Goal: Information Seeking & Learning: Learn about a topic

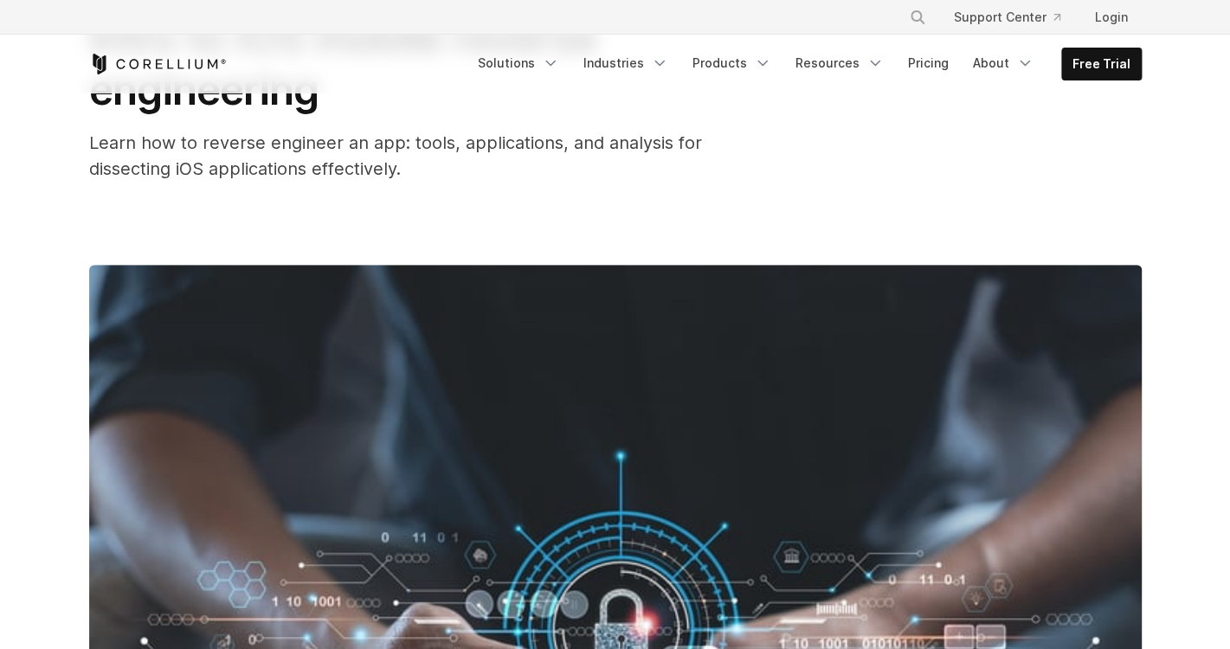
scroll to position [165, 0]
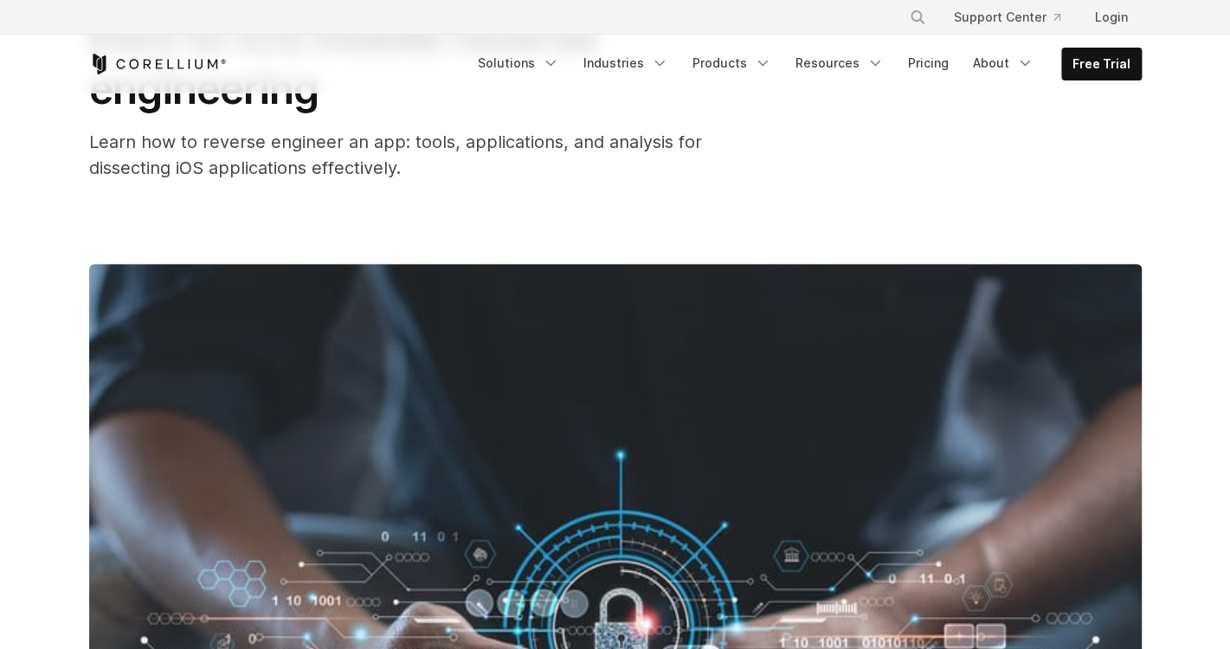
click at [192, 144] on span "Learn how to reverse engineer an app: tools, applications, and analysis for dis…" at bounding box center [395, 155] width 613 height 47
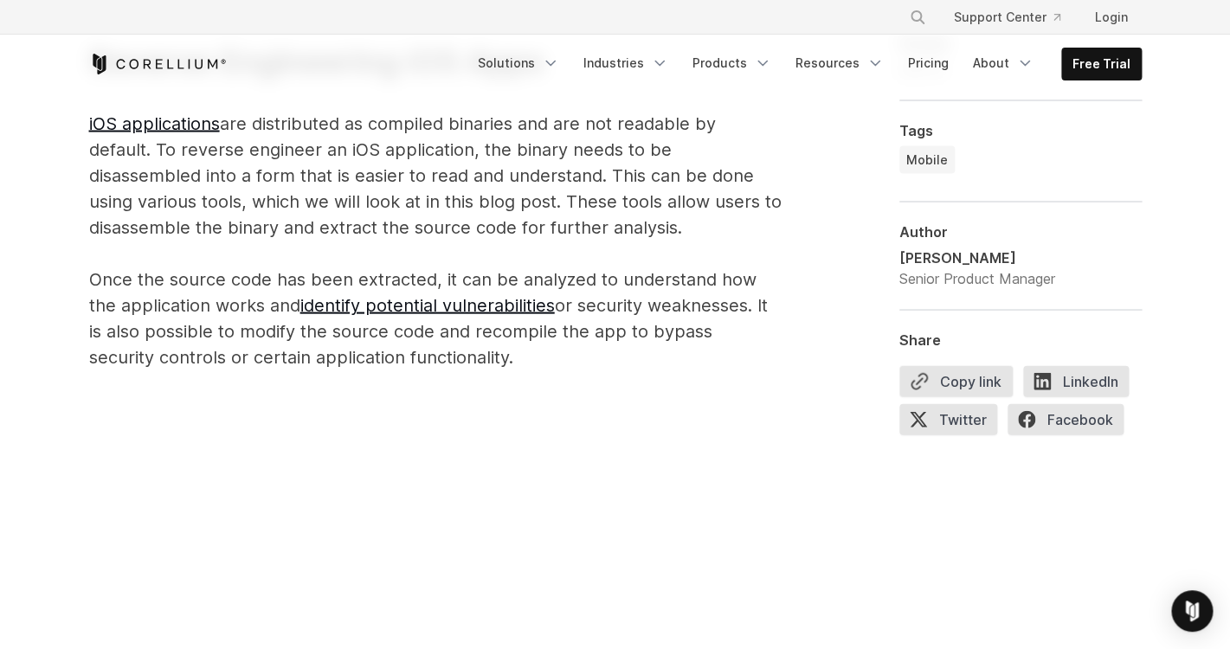
scroll to position [1180, 0]
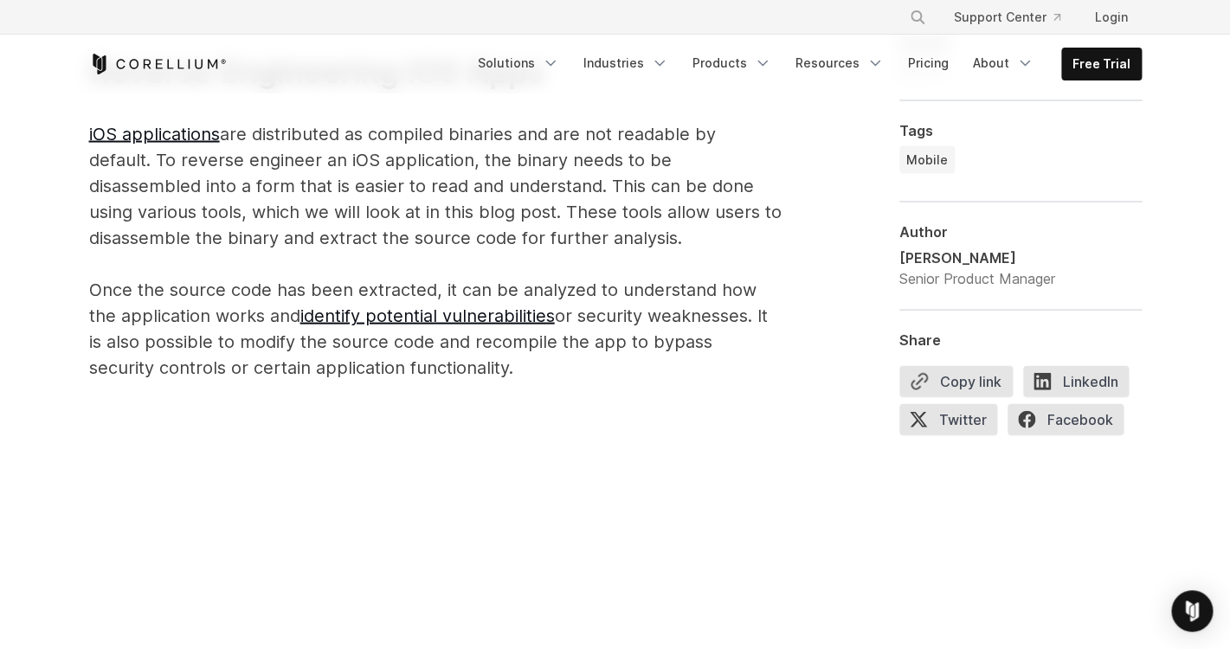
click at [406, 132] on p "Reverse Engineering iOS Apps iOS applications are distributed as compiled binar…" at bounding box center [435, 214] width 692 height 332
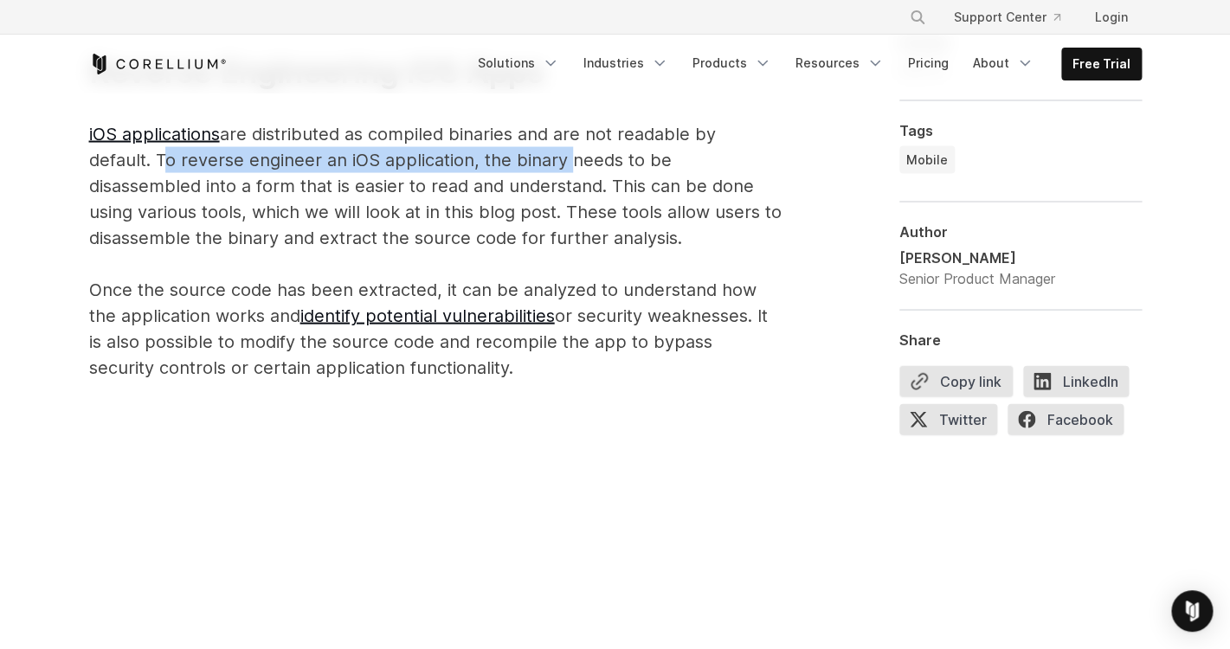
drag, startPoint x: 157, startPoint y: 162, endPoint x: 559, endPoint y: 160, distance: 401.5
click at [559, 160] on p "Reverse Engineering iOS Apps iOS applications are distributed as compiled binar…" at bounding box center [435, 214] width 692 height 332
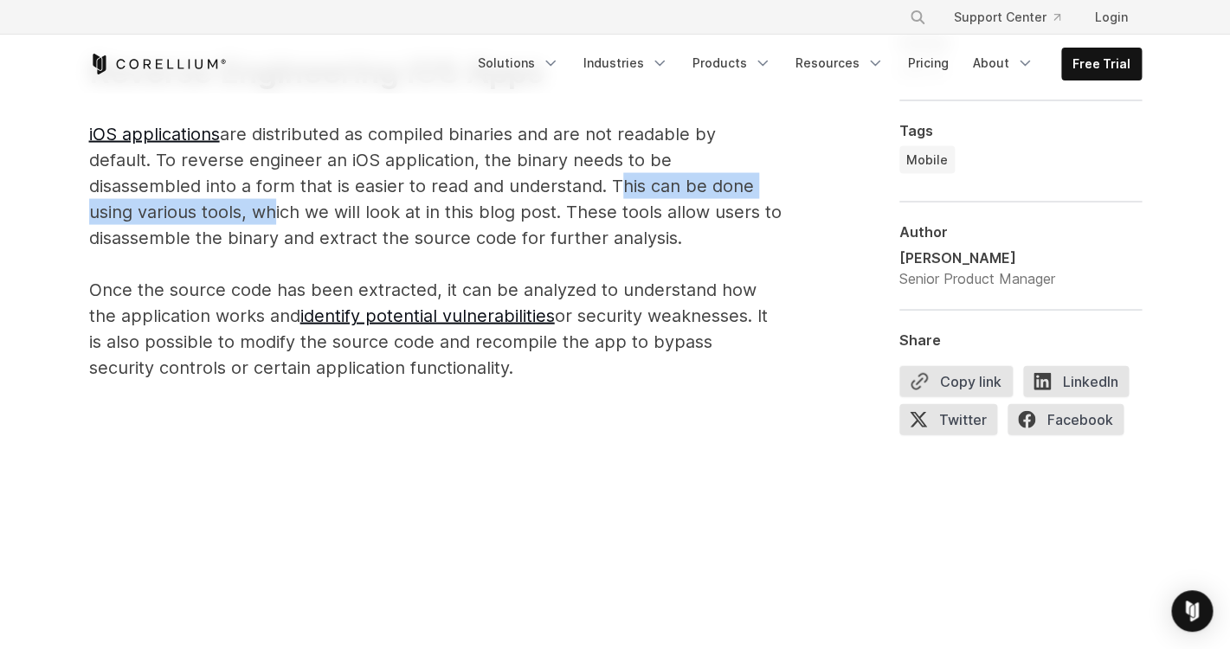
drag, startPoint x: 616, startPoint y: 184, endPoint x: 267, endPoint y: 220, distance: 351.4
click at [267, 220] on p "Reverse Engineering iOS Apps iOS applications are distributed as compiled binar…" at bounding box center [435, 214] width 692 height 332
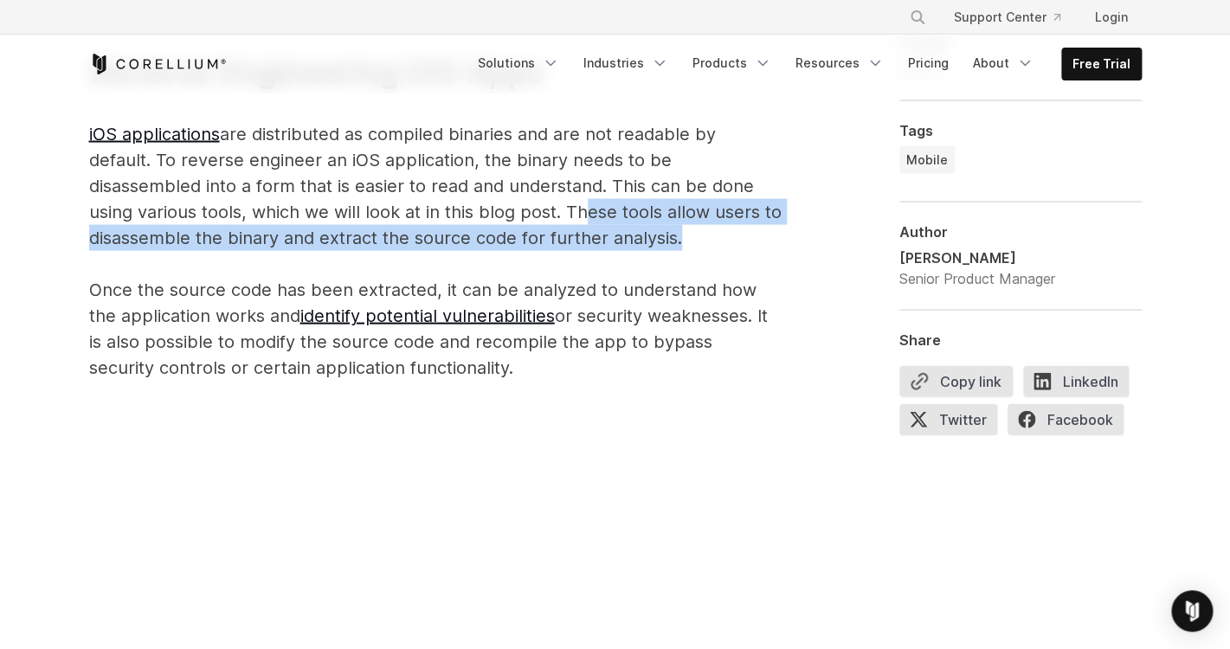
drag, startPoint x: 573, startPoint y: 211, endPoint x: 671, endPoint y: 243, distance: 103.7
click at [671, 243] on p "Reverse Engineering iOS Apps iOS applications are distributed as compiled binar…" at bounding box center [435, 214] width 692 height 332
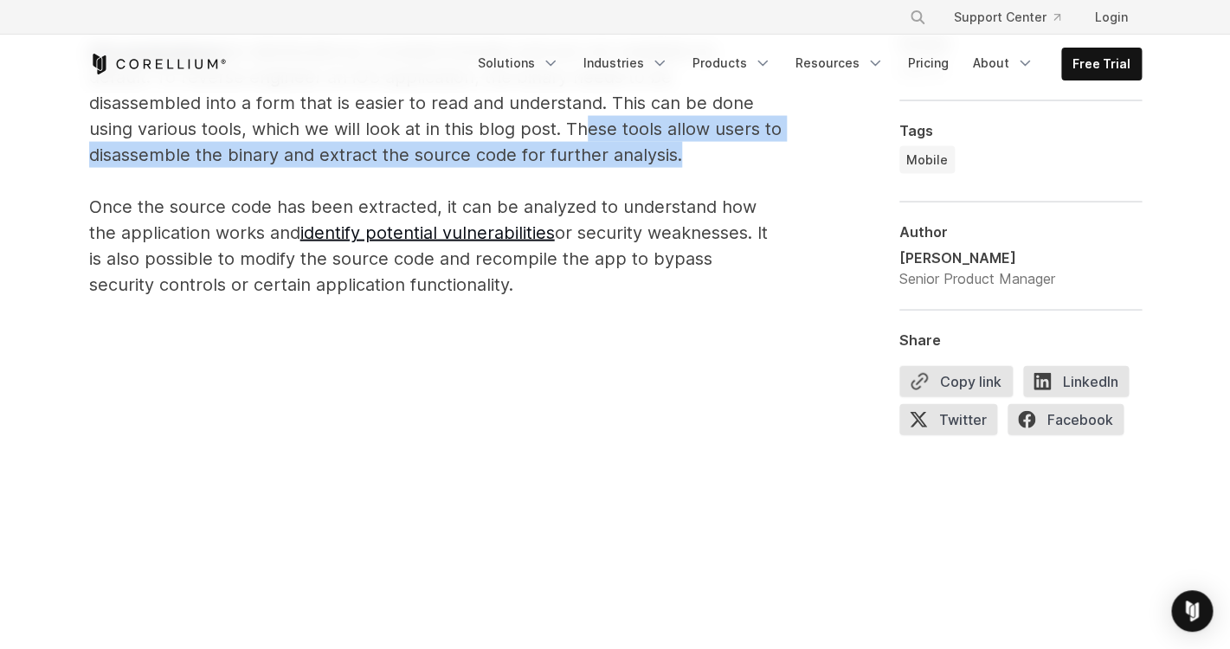
scroll to position [1263, 0]
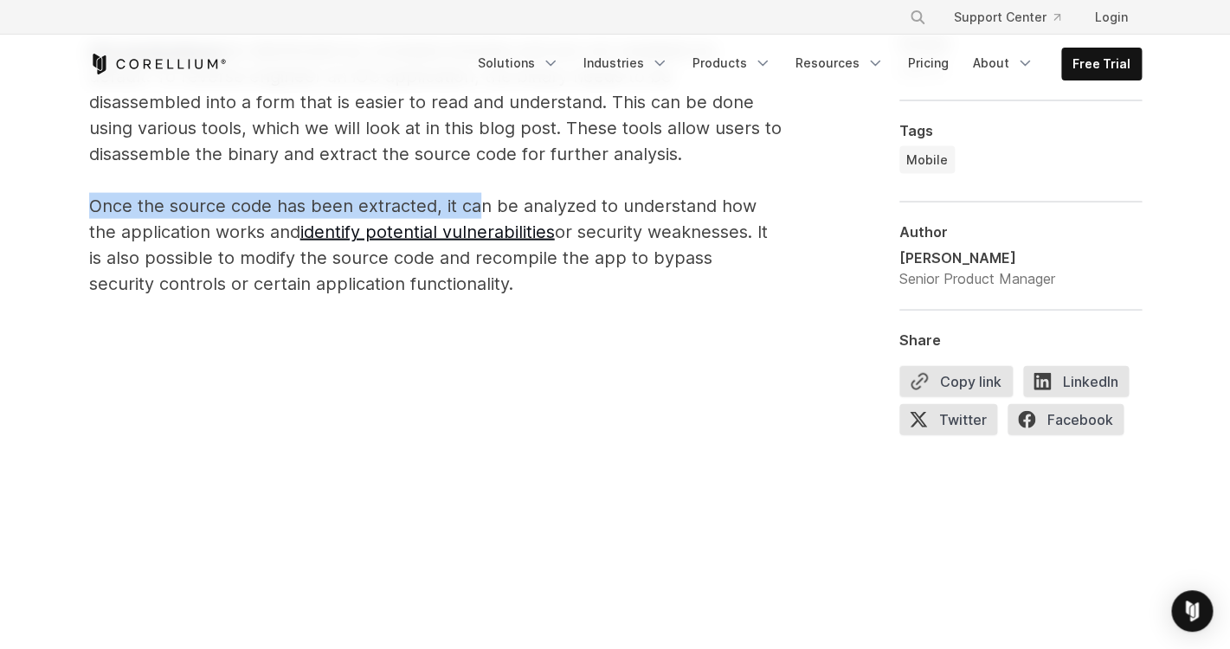
drag, startPoint x: 90, startPoint y: 204, endPoint x: 476, endPoint y: 207, distance: 385.9
click at [476, 207] on p "Reverse Engineering iOS Apps iOS applications are distributed as compiled binar…" at bounding box center [435, 131] width 692 height 332
click at [638, 196] on p "Reverse Engineering iOS Apps iOS applications are distributed as compiled binar…" at bounding box center [435, 131] width 692 height 332
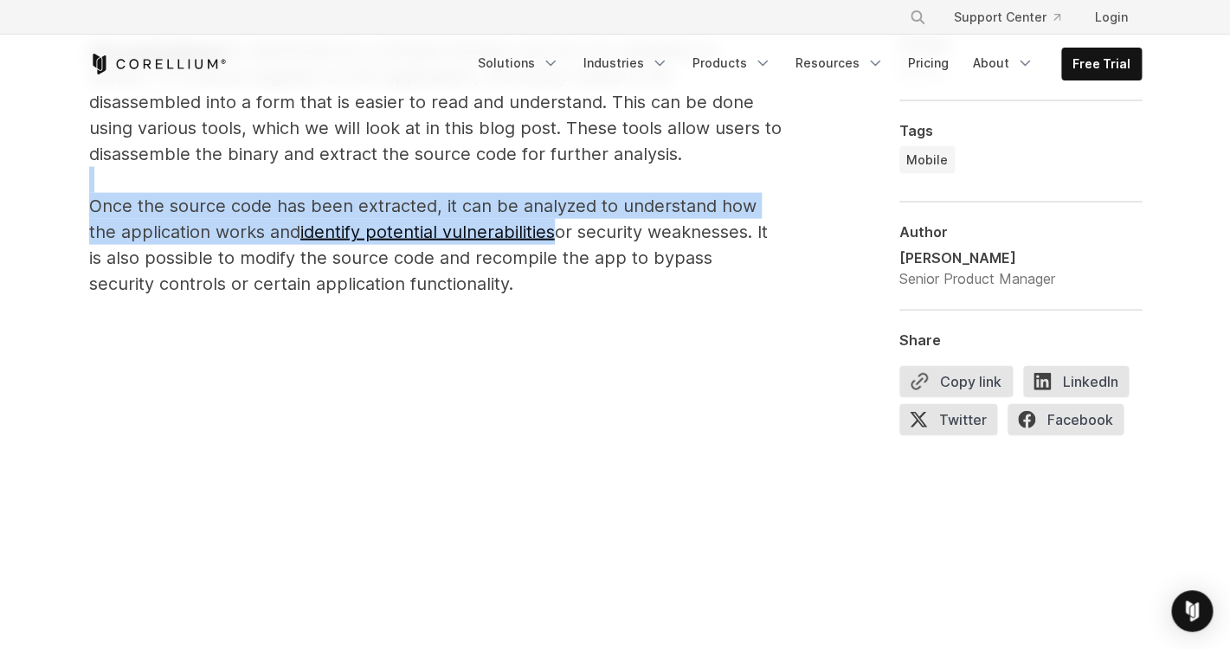
click at [638, 196] on p "Reverse Engineering iOS Apps iOS applications are distributed as compiled binar…" at bounding box center [435, 131] width 692 height 332
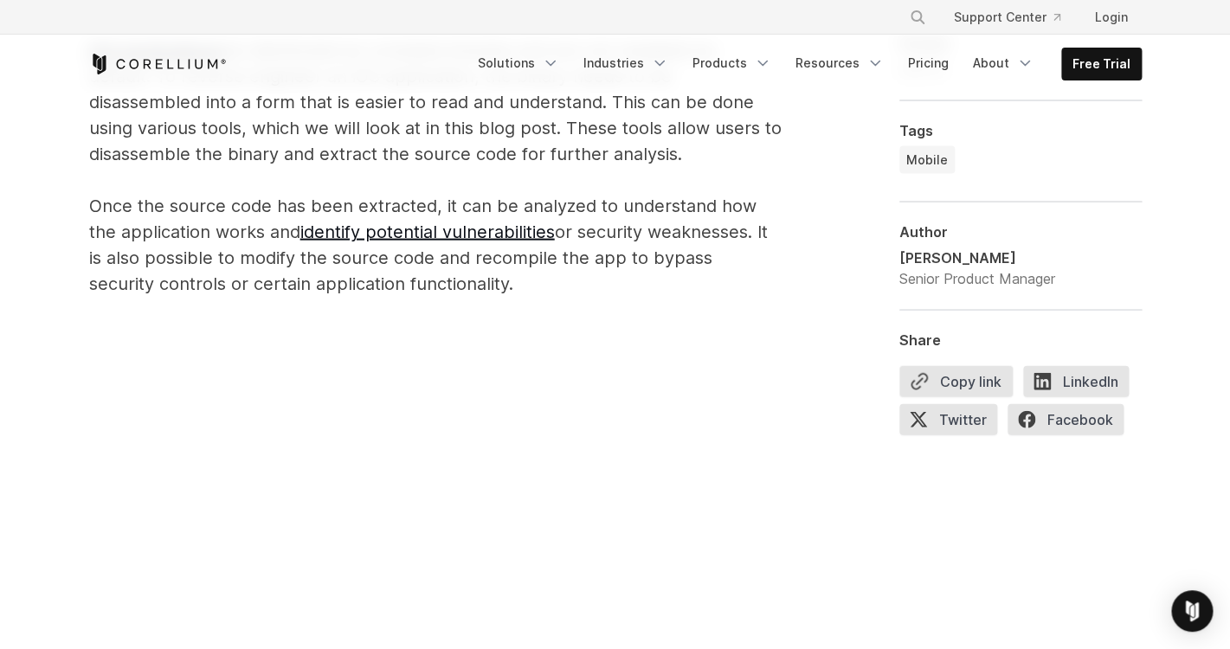
click at [613, 235] on p "Reverse Engineering iOS Apps iOS applications are distributed as compiled binar…" at bounding box center [435, 131] width 692 height 332
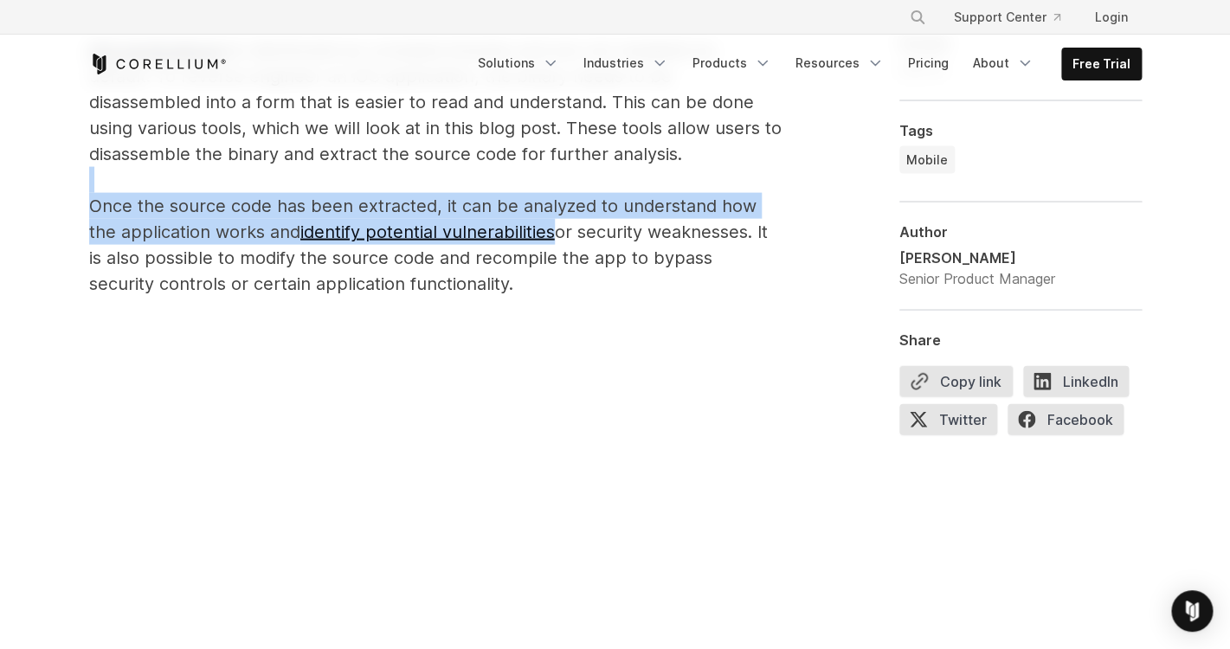
click at [613, 235] on p "Reverse Engineering iOS Apps iOS applications are distributed as compiled binar…" at bounding box center [435, 131] width 692 height 332
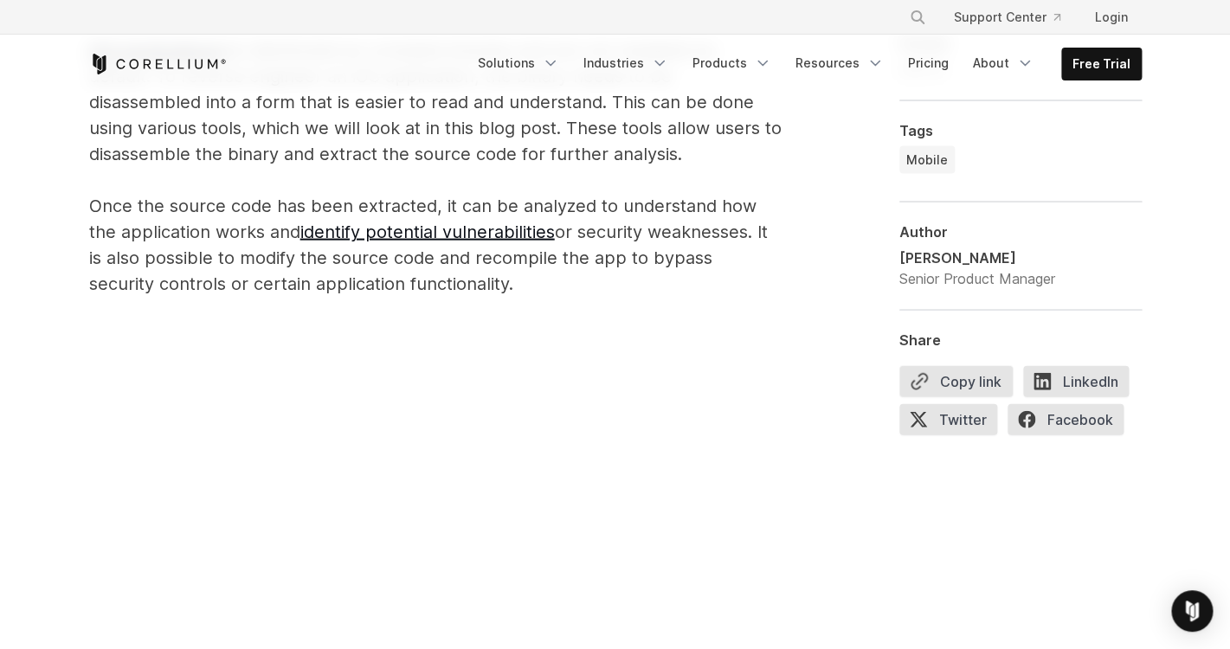
click at [166, 262] on p "Reverse Engineering iOS Apps iOS applications are distributed as compiled binar…" at bounding box center [435, 131] width 692 height 332
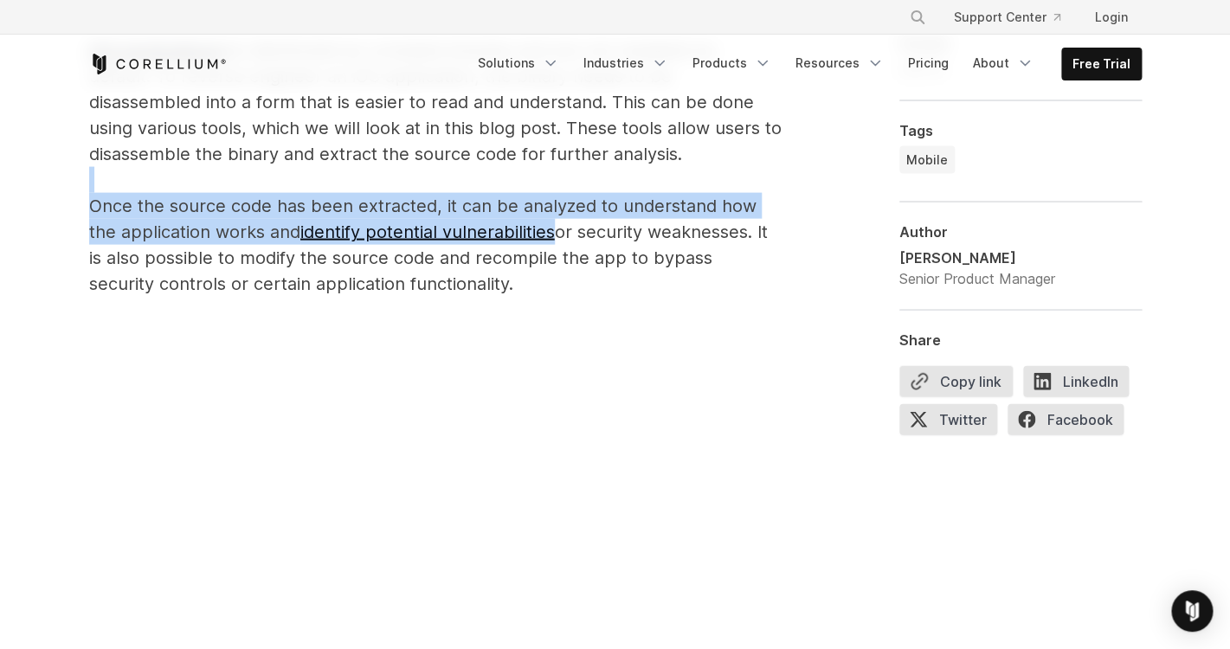
click at [166, 262] on p "Reverse Engineering iOS Apps iOS applications are distributed as compiled binar…" at bounding box center [435, 131] width 692 height 332
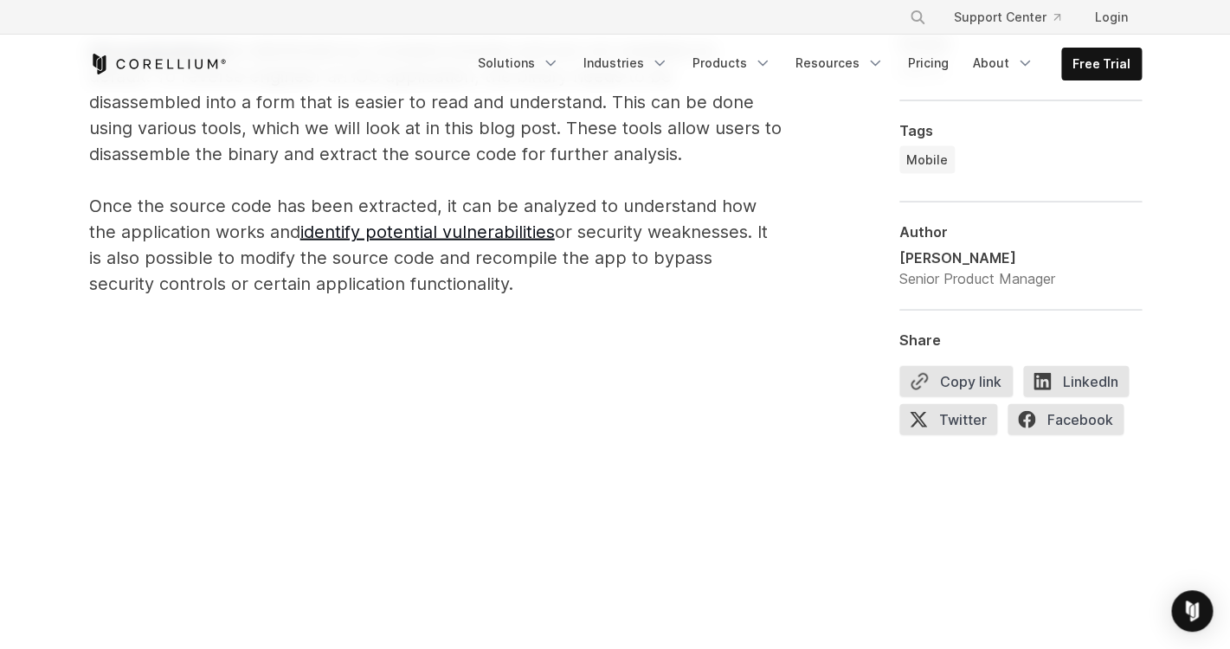
click at [475, 266] on p "Reverse Engineering iOS Apps iOS applications are distributed as compiled binar…" at bounding box center [435, 131] width 692 height 332
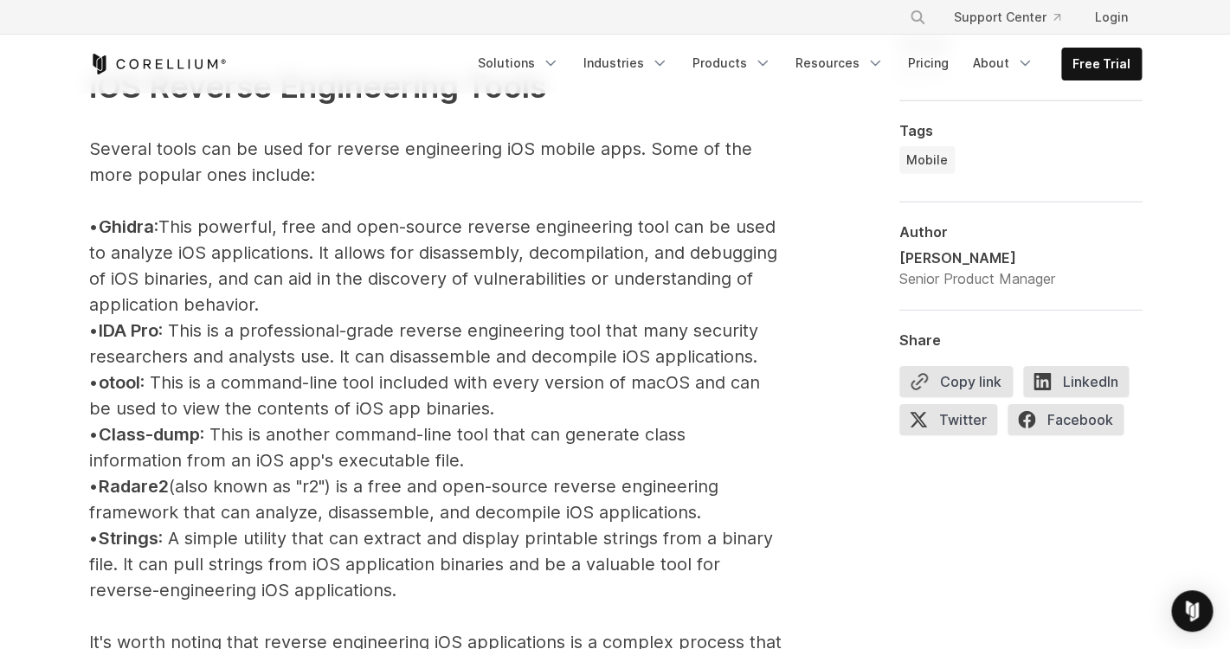
scroll to position [1975, 0]
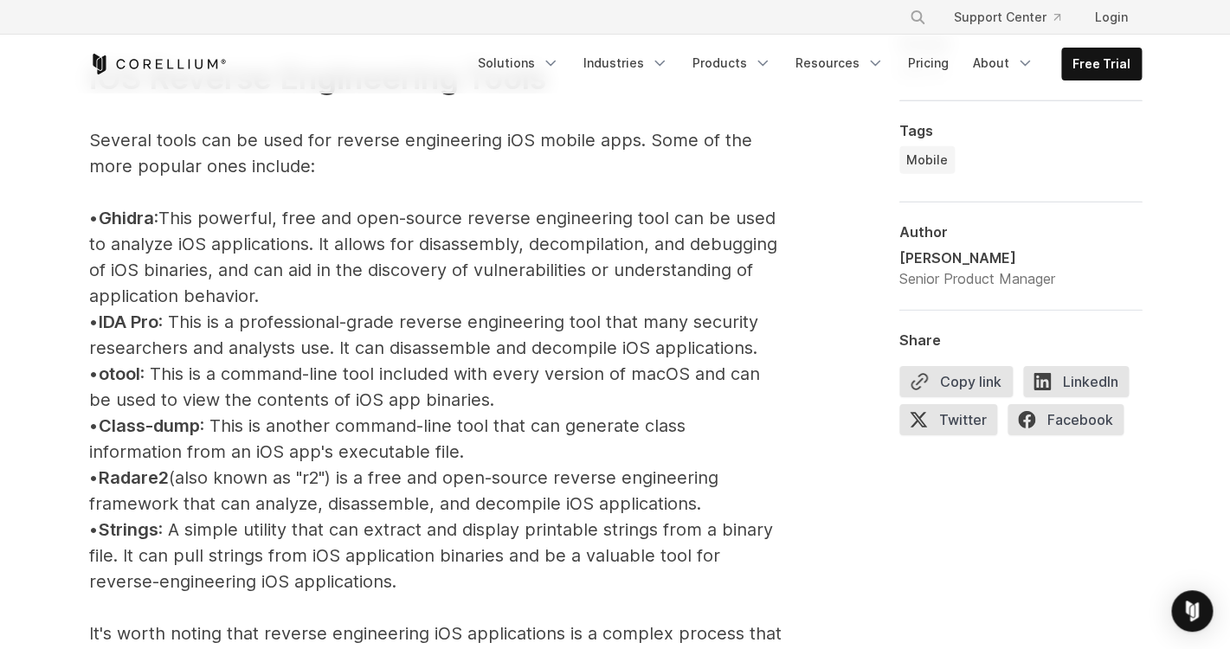
drag, startPoint x: 363, startPoint y: 246, endPoint x: 443, endPoint y: 293, distance: 93.5
click at [443, 293] on p "iOS Reverse Engineering Tools Several tools can be used for reverse engineering…" at bounding box center [435, 582] width 692 height 1158
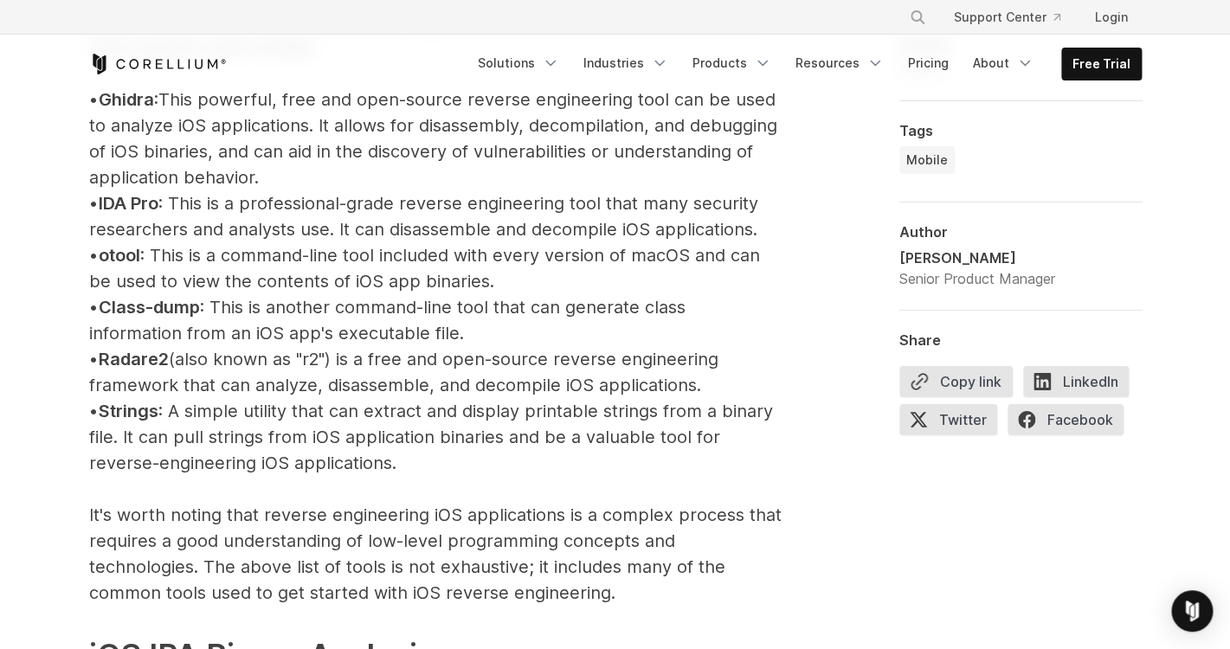
scroll to position [2097, 0]
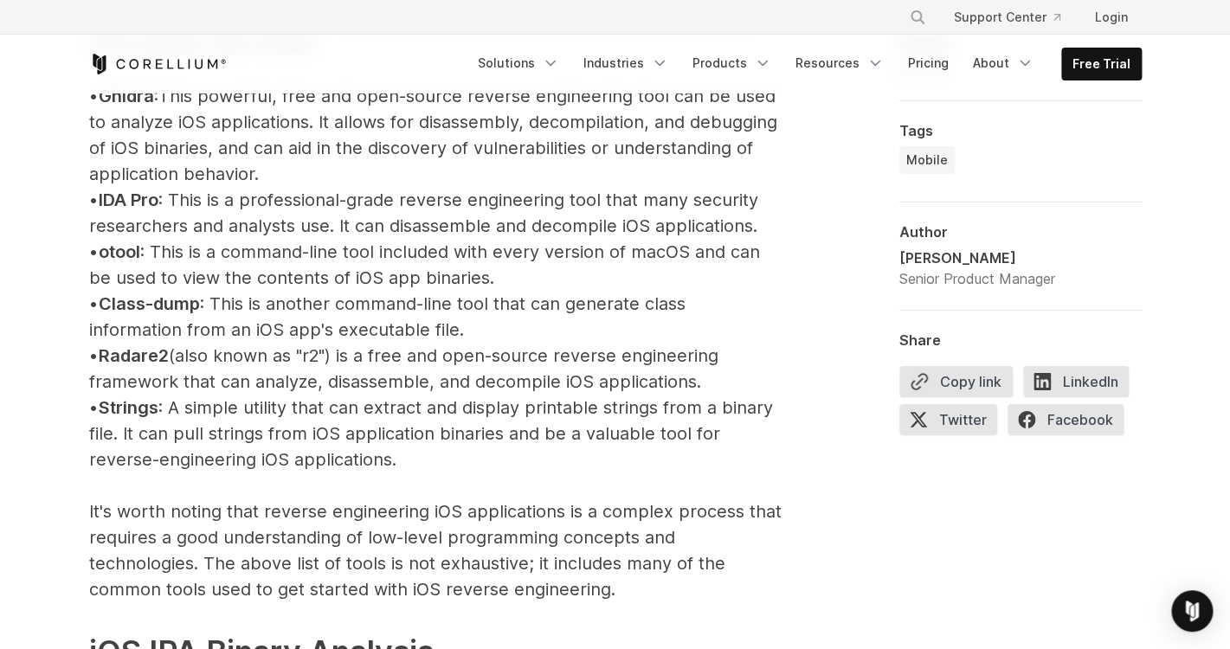
click at [386, 267] on p "iOS Reverse Engineering Tools Several tools can be used for reverse engineering…" at bounding box center [435, 460] width 692 height 1158
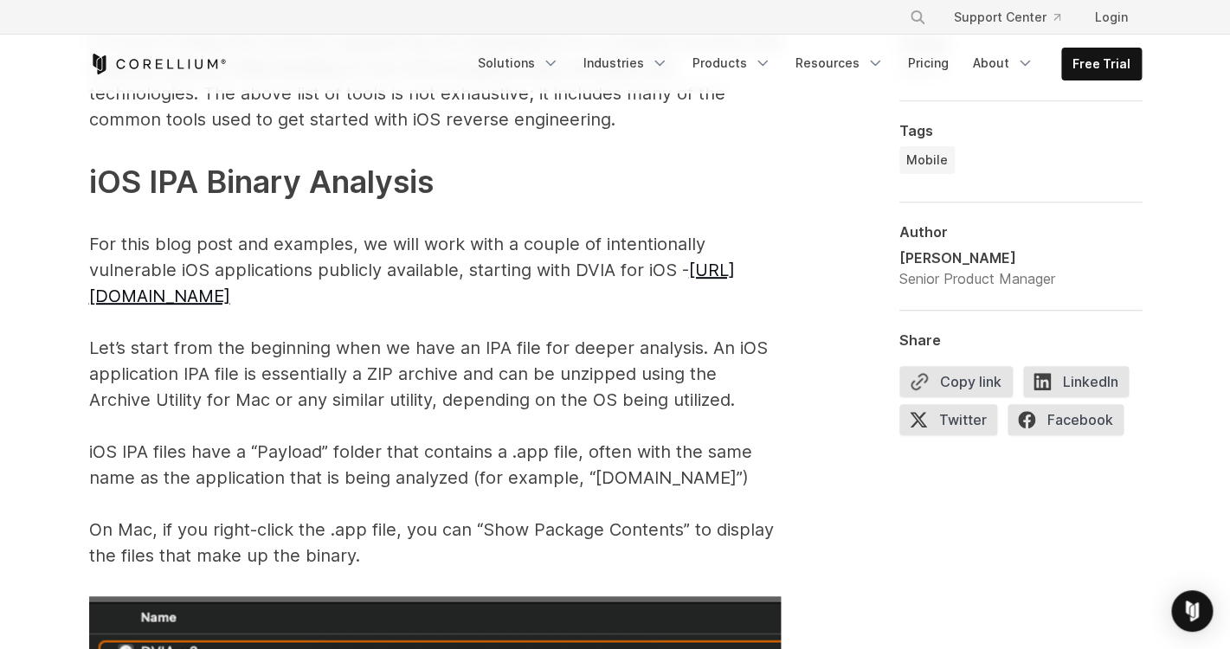
scroll to position [2569, 0]
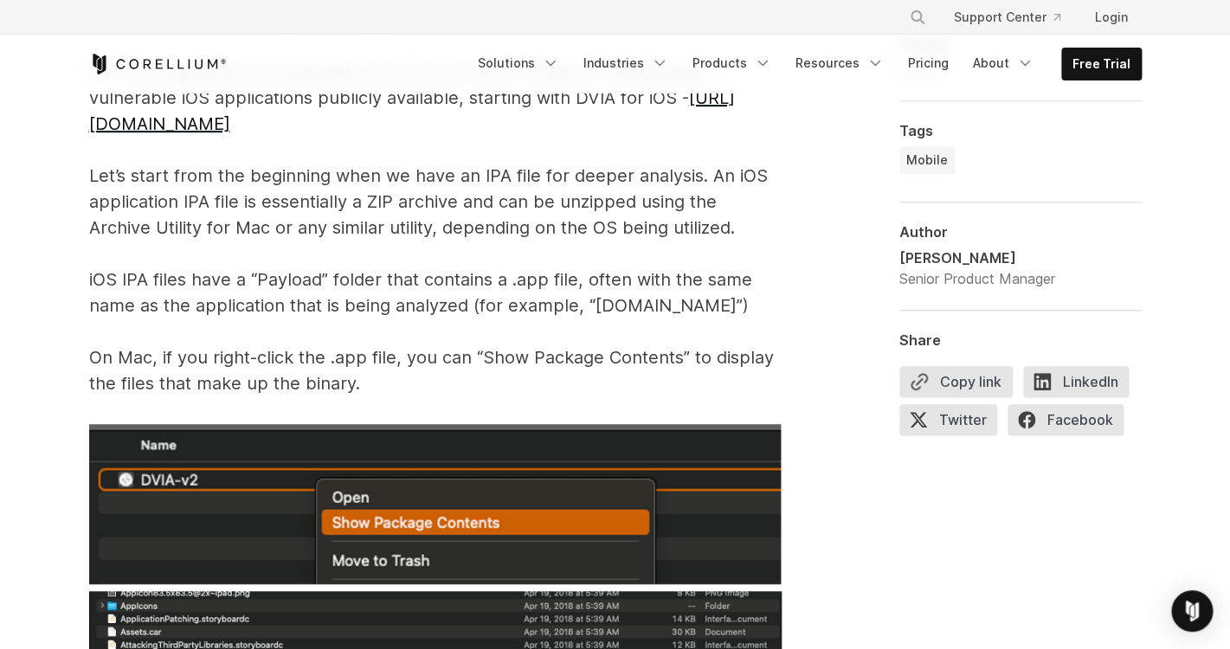
scroll to position [2740, 0]
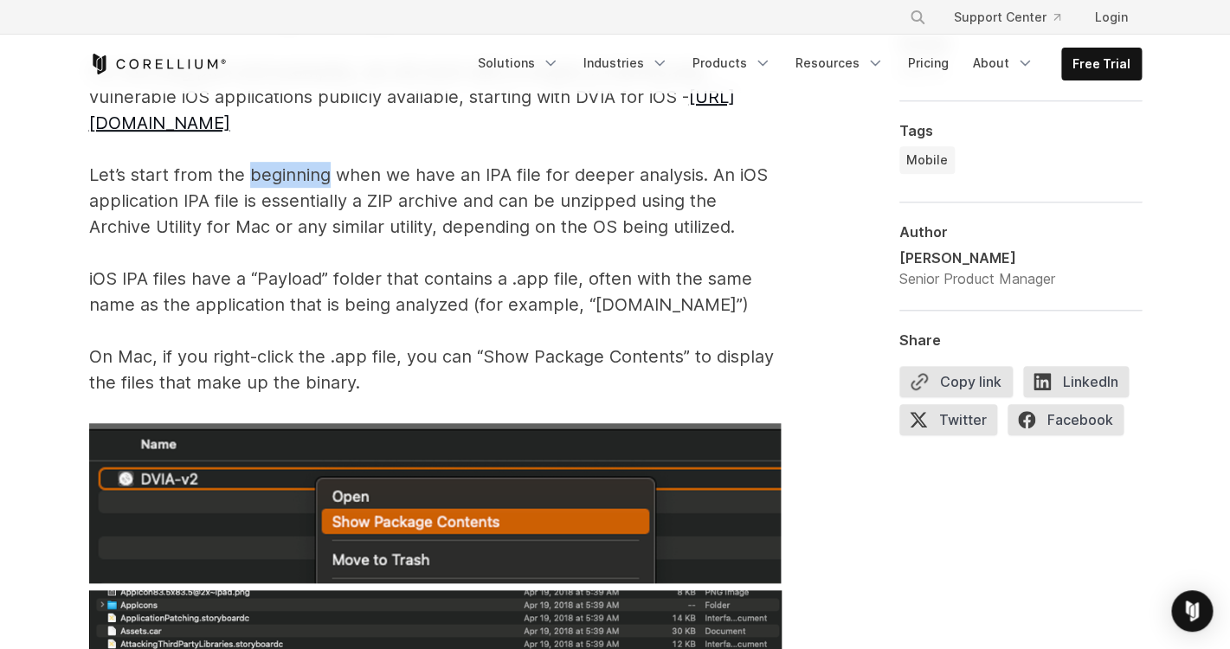
drag, startPoint x: 483, startPoint y: 170, endPoint x: 697, endPoint y: 179, distance: 214.8
drag, startPoint x: 184, startPoint y: 201, endPoint x: 402, endPoint y: 206, distance: 217.3
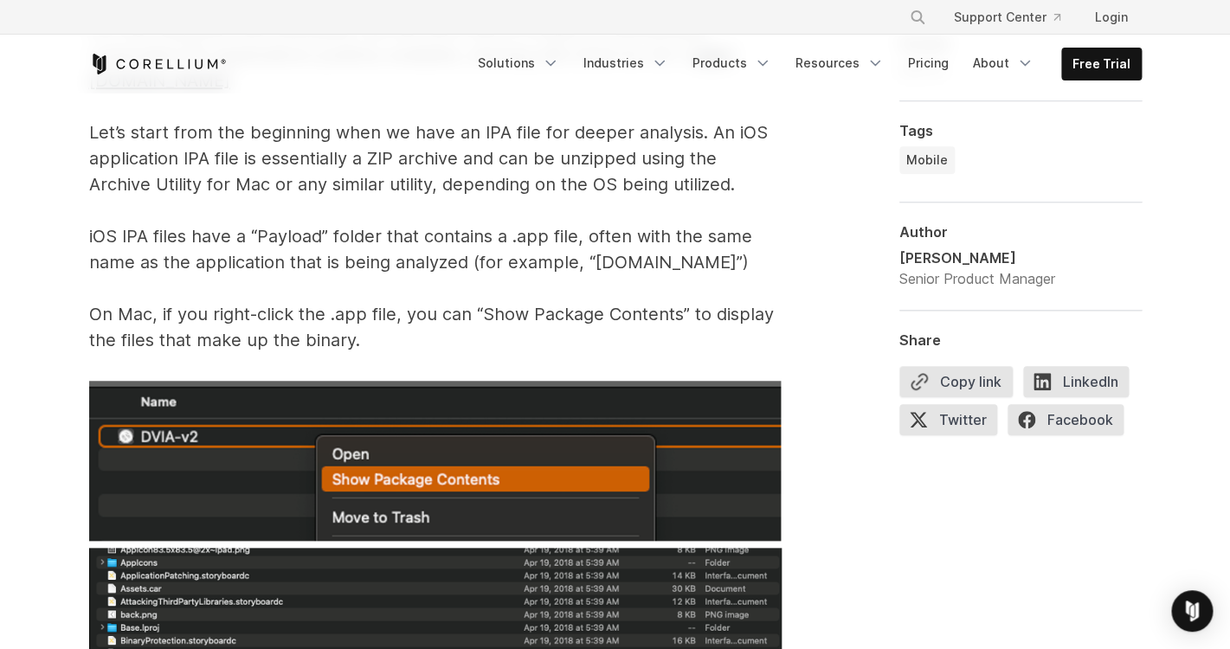
scroll to position [2784, 0]
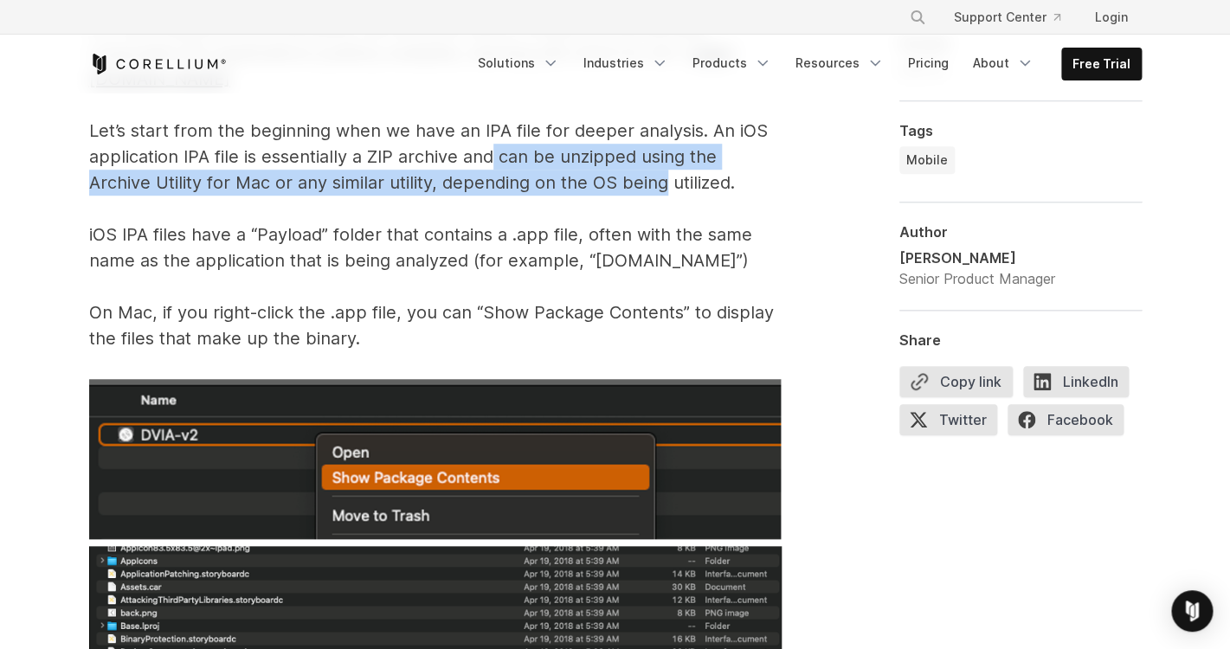
drag, startPoint x: 489, startPoint y: 151, endPoint x: 597, endPoint y: 180, distance: 112.1
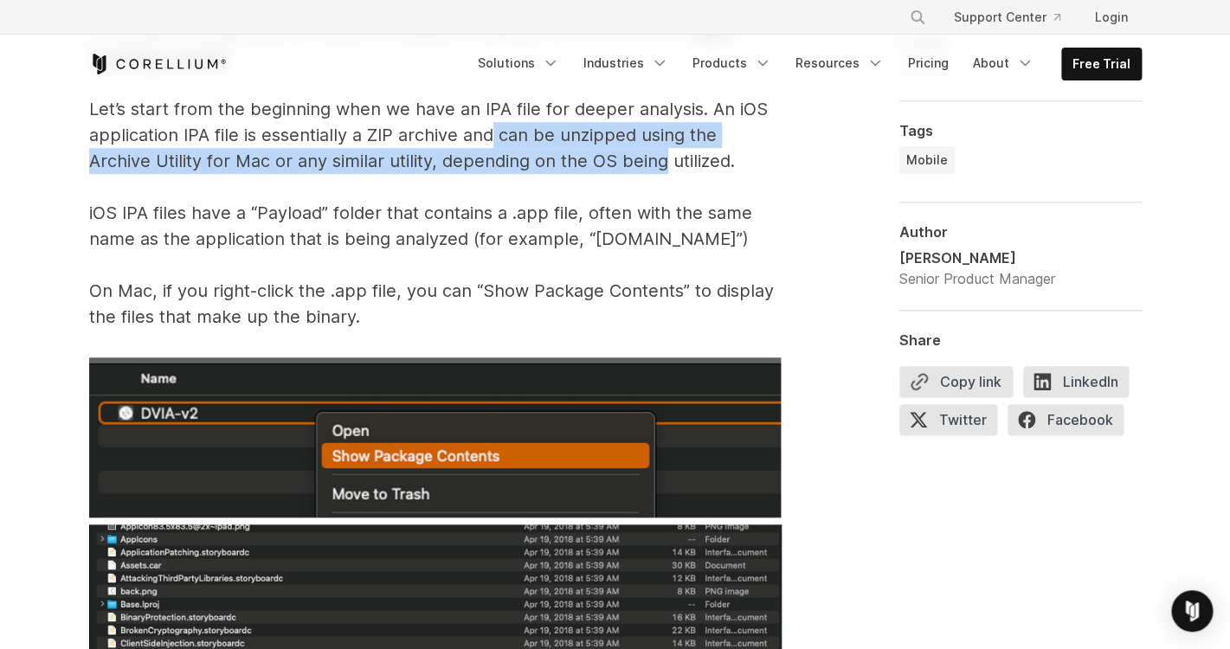
scroll to position [2824, 0]
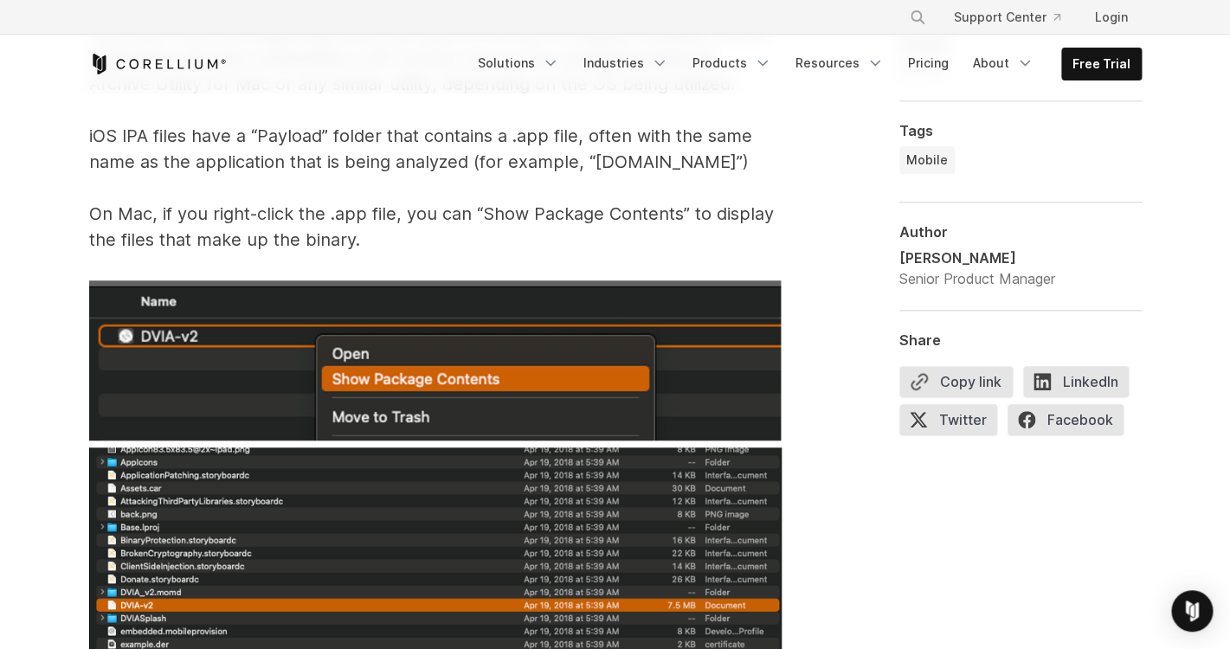
scroll to position [2886, 0]
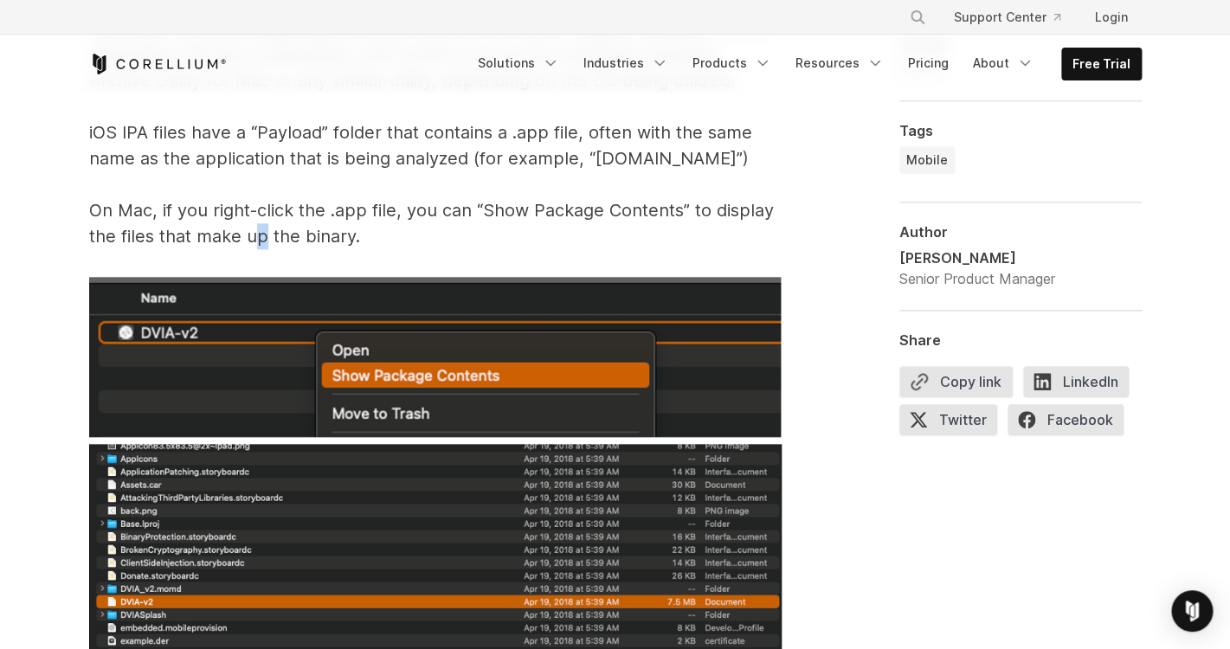
drag, startPoint x: 262, startPoint y: 241, endPoint x: 243, endPoint y: 232, distance: 21.3
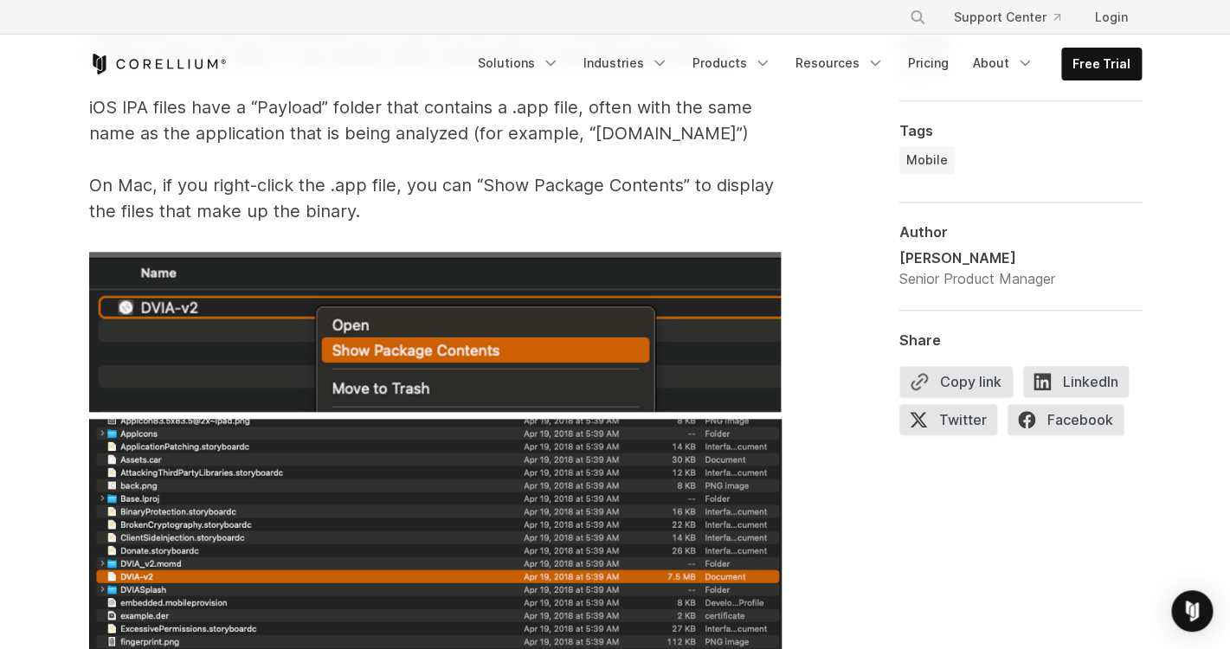
scroll to position [2925, 0]
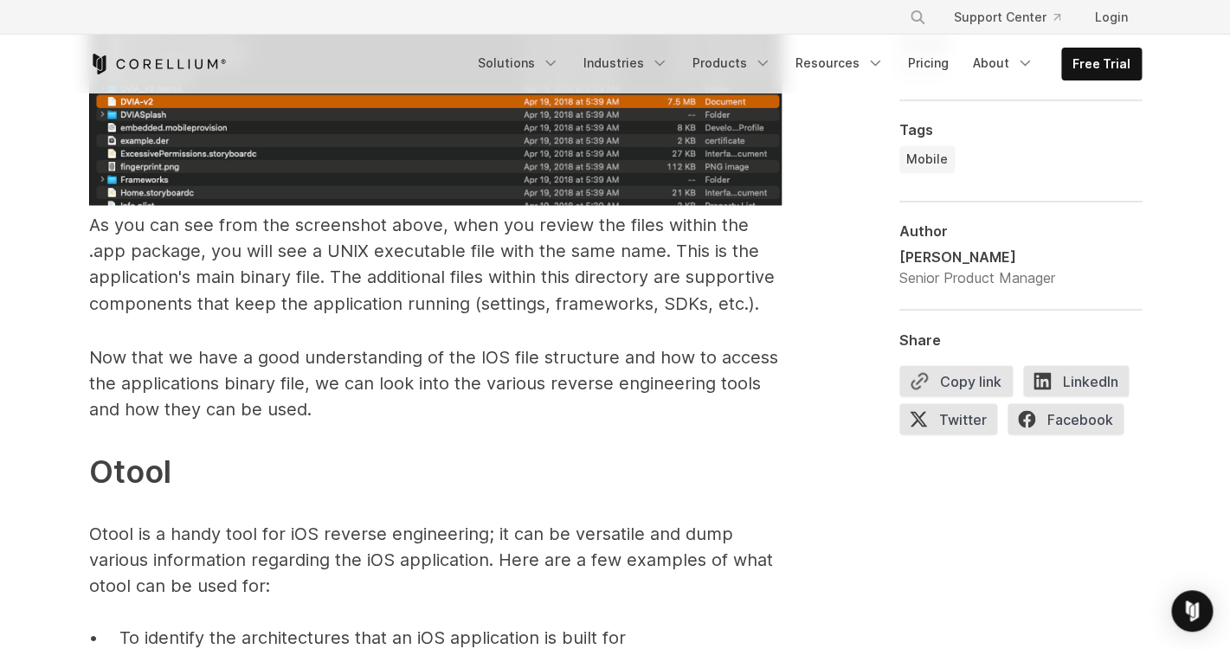
scroll to position [3385, 0]
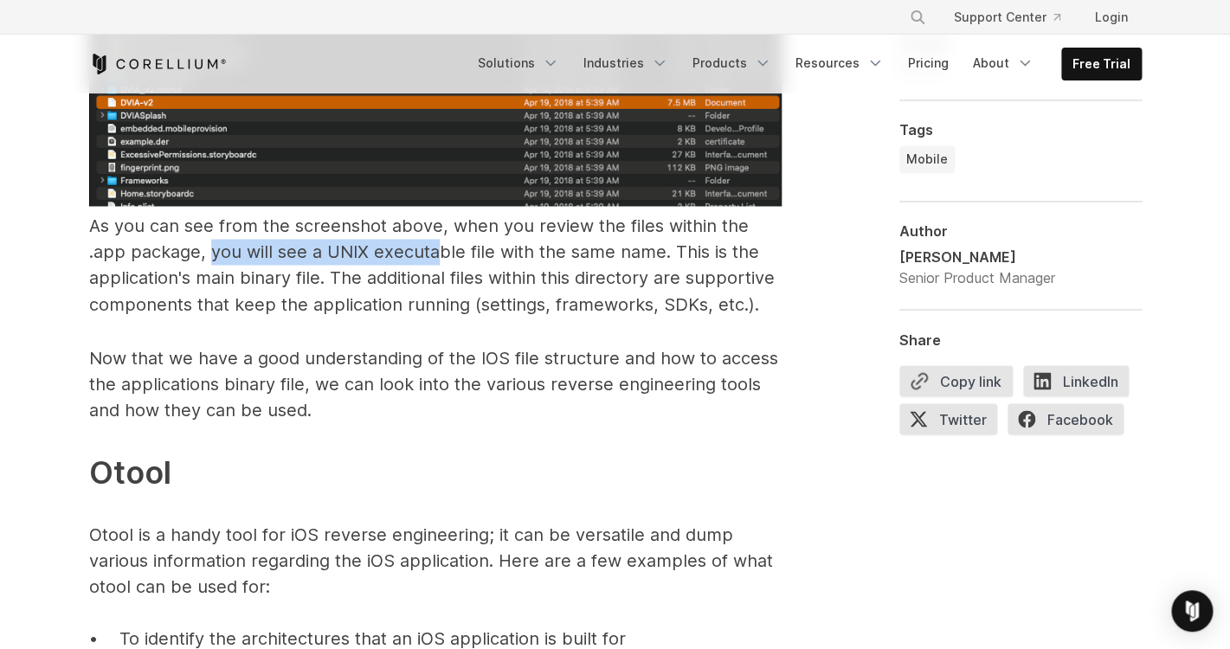
drag, startPoint x: 211, startPoint y: 257, endPoint x: 437, endPoint y: 256, distance: 225.8
click at [437, 256] on span "As you can see from the screenshot above, when you review the files within the …" at bounding box center [431, 264] width 685 height 99
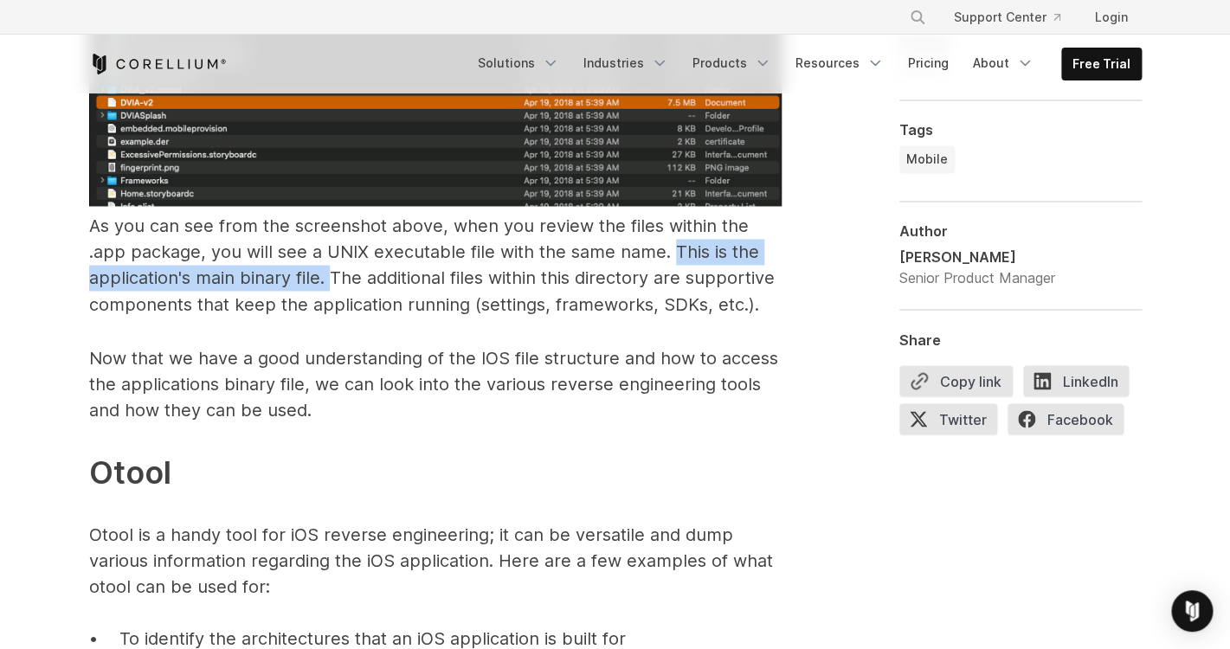
drag, startPoint x: 670, startPoint y: 251, endPoint x: 329, endPoint y: 279, distance: 342.1
click at [329, 279] on span "As you can see from the screenshot above, when you review the files within the …" at bounding box center [431, 264] width 685 height 99
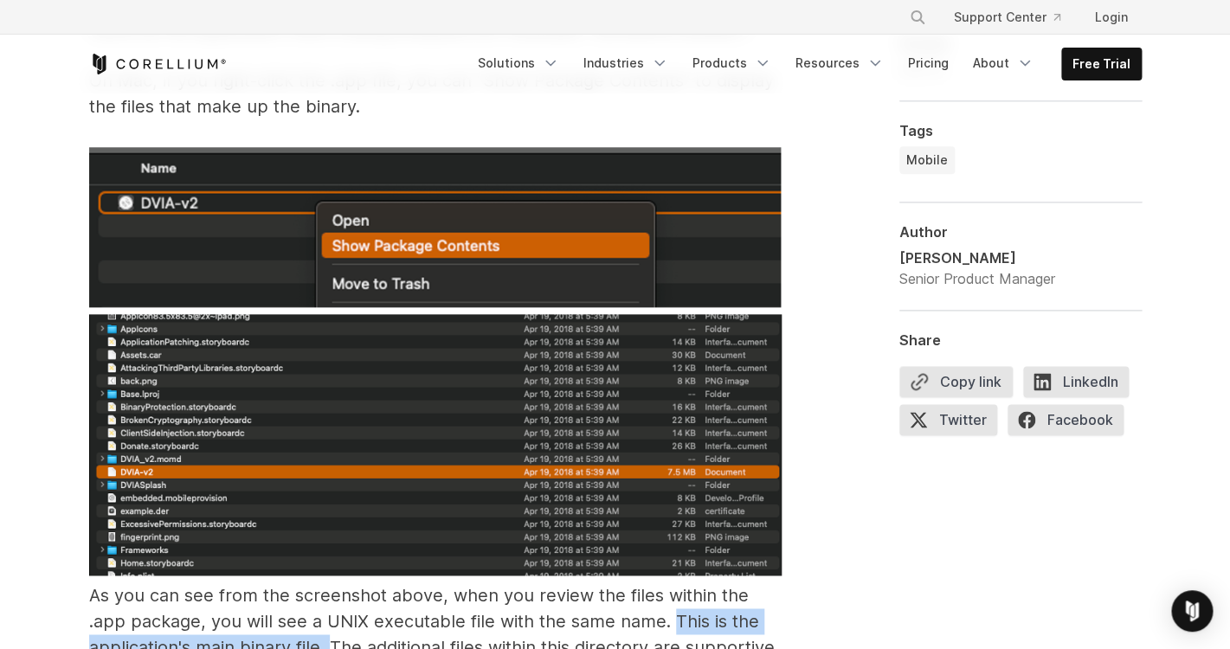
scroll to position [3123, 0]
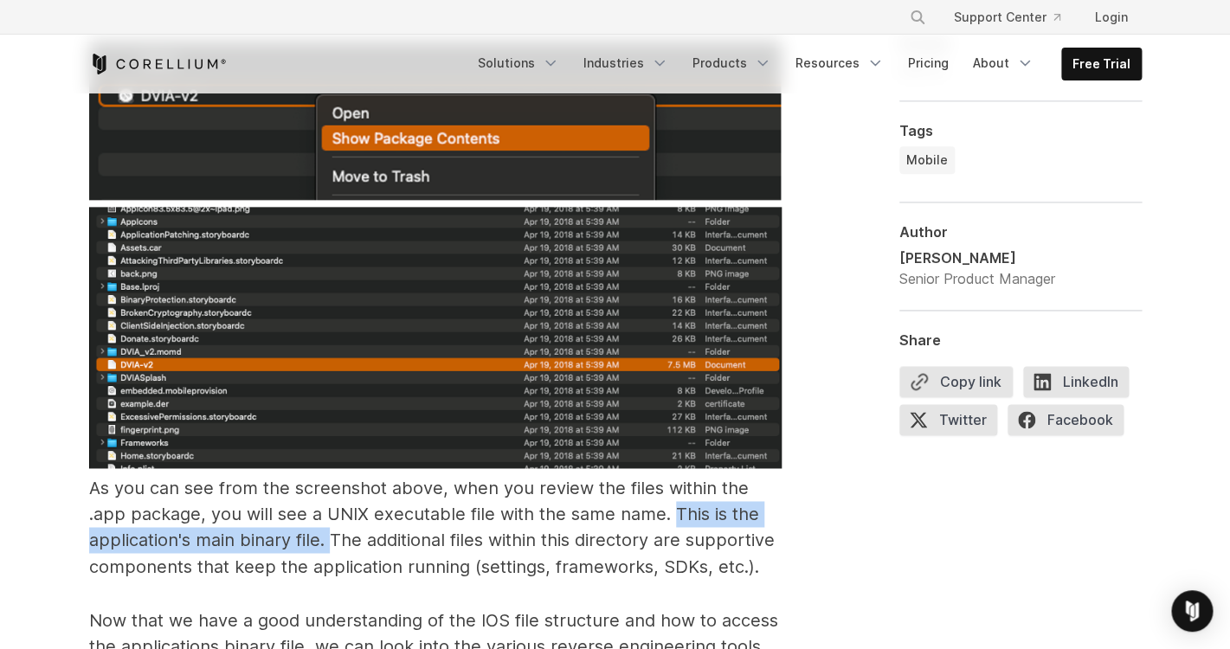
click at [273, 485] on span "As you can see from the screenshot above, when you review the files within the …" at bounding box center [431, 527] width 685 height 99
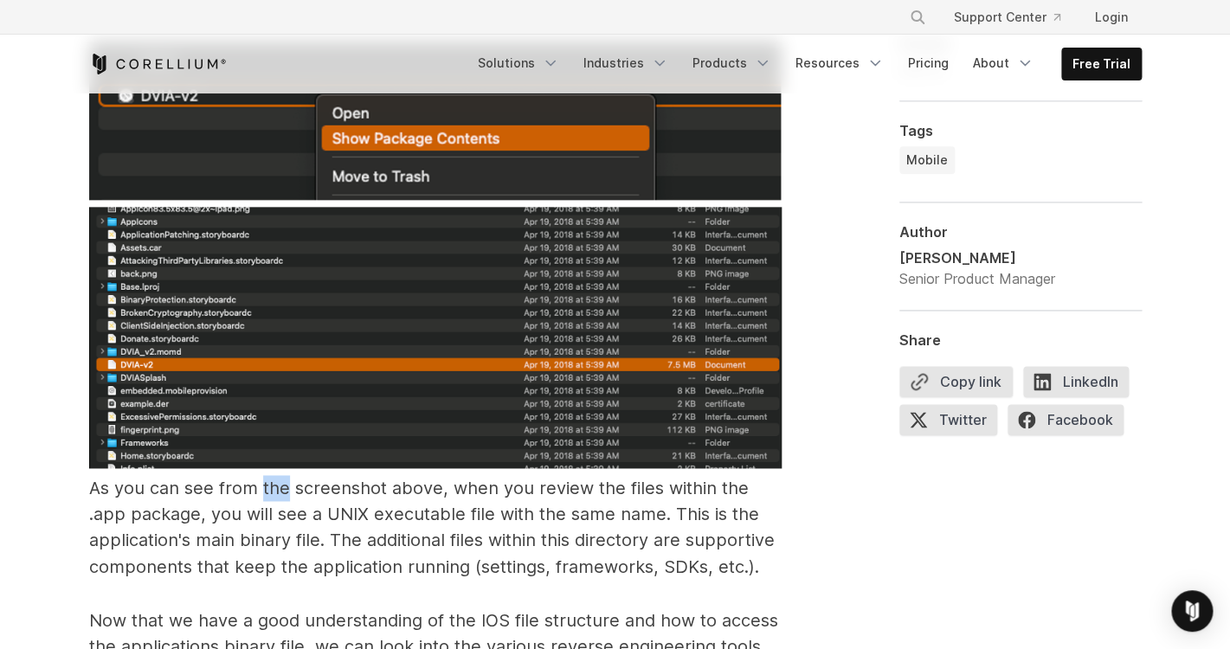
click at [273, 485] on span "As you can see from the screenshot above, when you review the files within the …" at bounding box center [431, 527] width 685 height 99
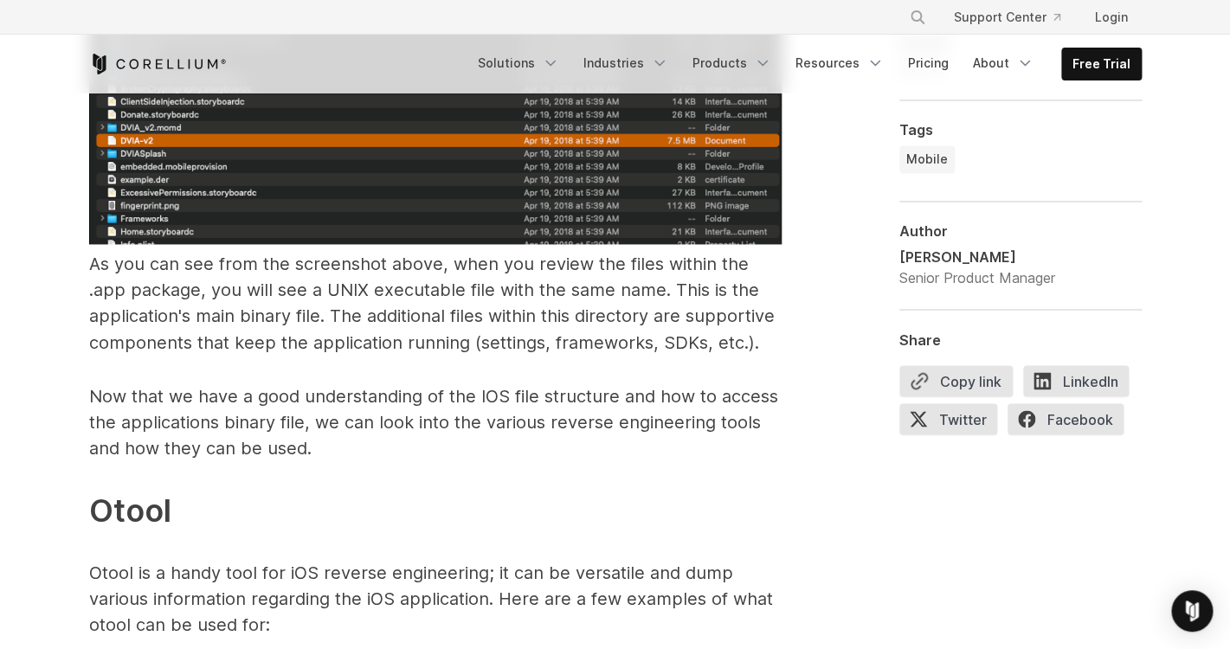
scroll to position [3398, 0]
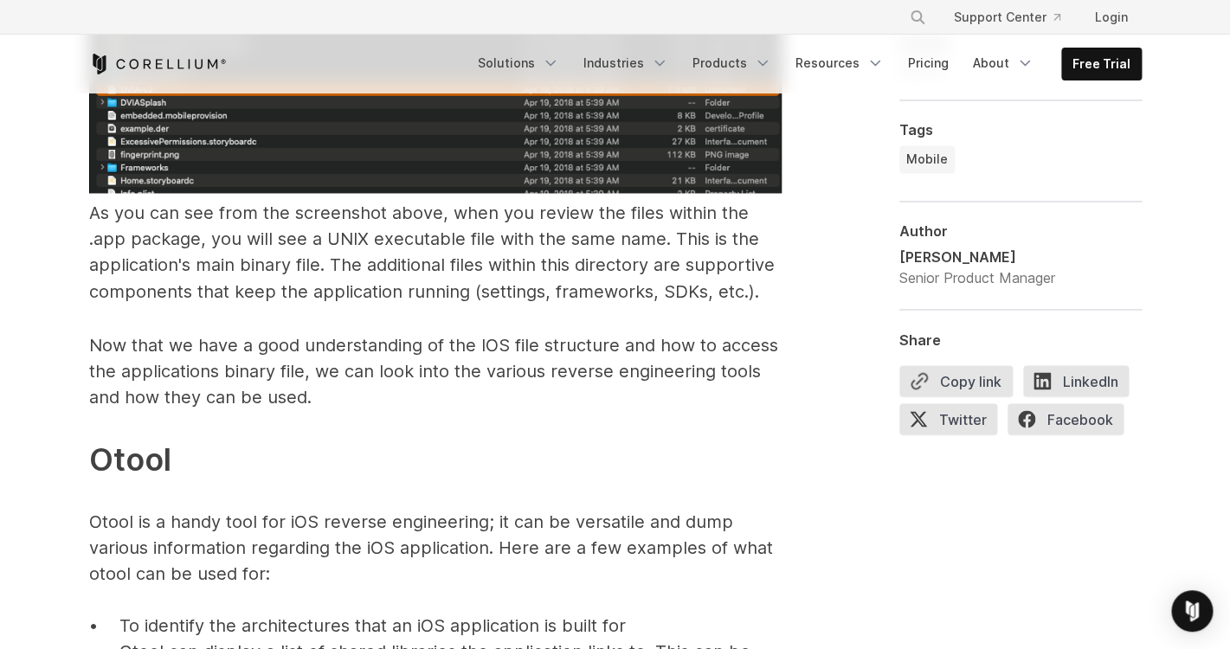
click at [333, 263] on span "As you can see from the screenshot above, when you review the files within the …" at bounding box center [431, 251] width 685 height 99
drag, startPoint x: 353, startPoint y: 251, endPoint x: 498, endPoint y: 245, distance: 145.5
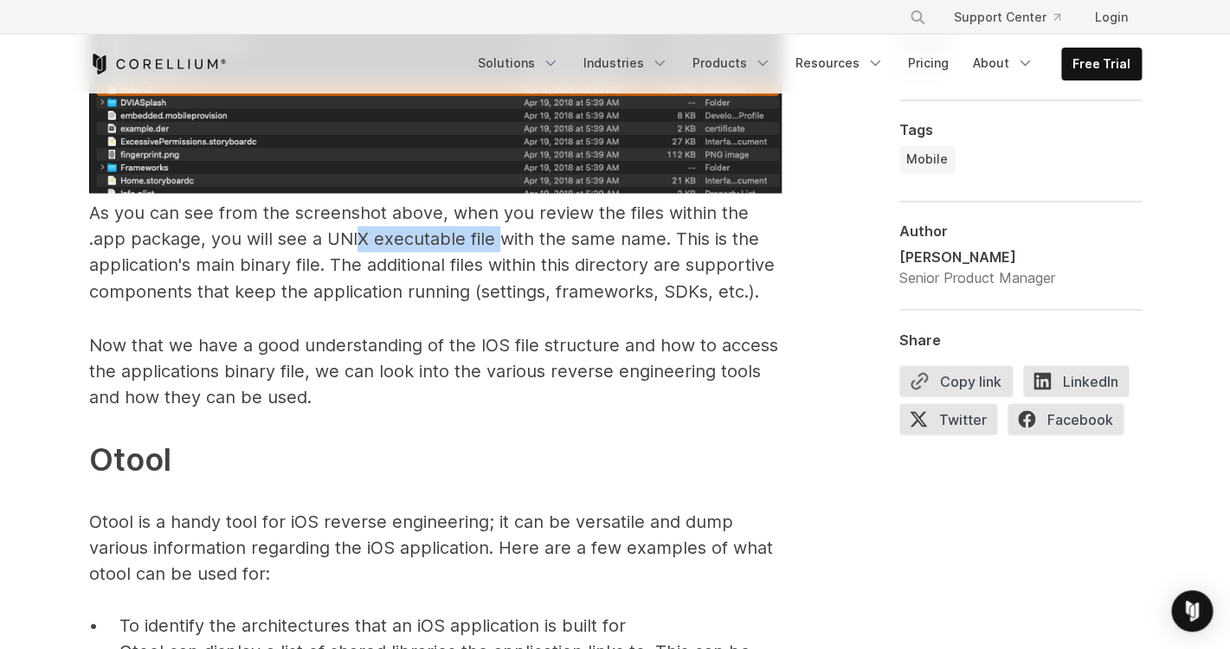
click at [498, 245] on p "As you can see from the screenshot above, when you review the files within the …" at bounding box center [435, 34] width 692 height 539
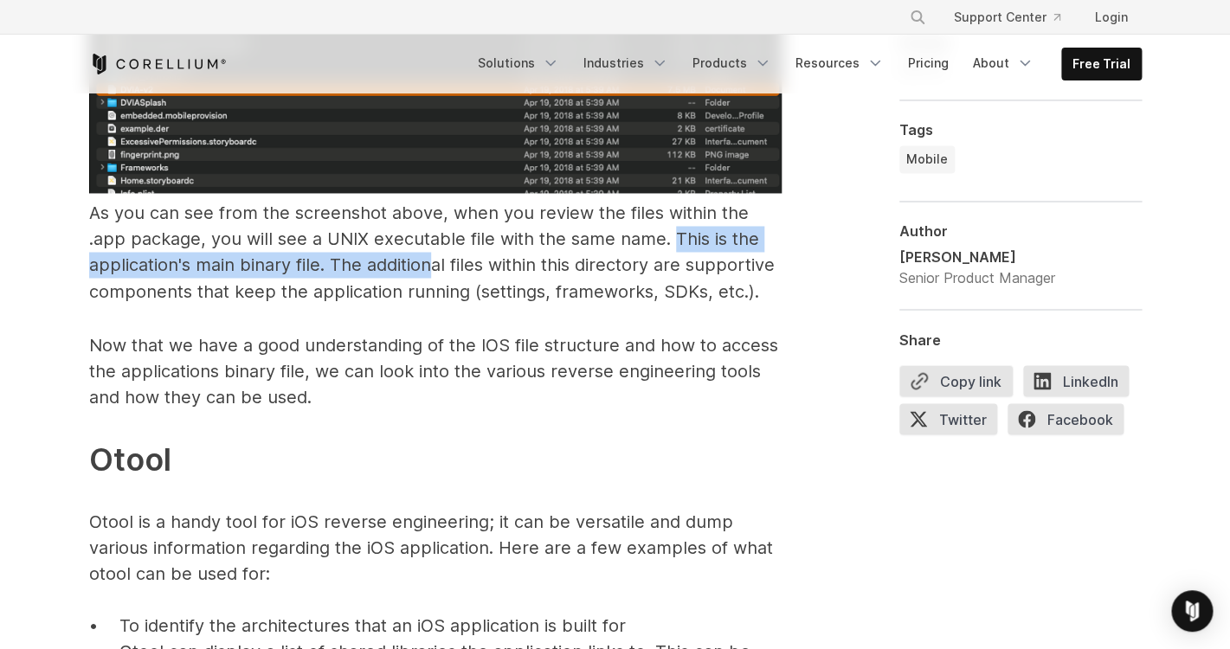
drag, startPoint x: 668, startPoint y: 237, endPoint x: 434, endPoint y: 264, distance: 235.2
click at [434, 264] on span "As you can see from the screenshot above, when you review the files within the …" at bounding box center [431, 251] width 685 height 99
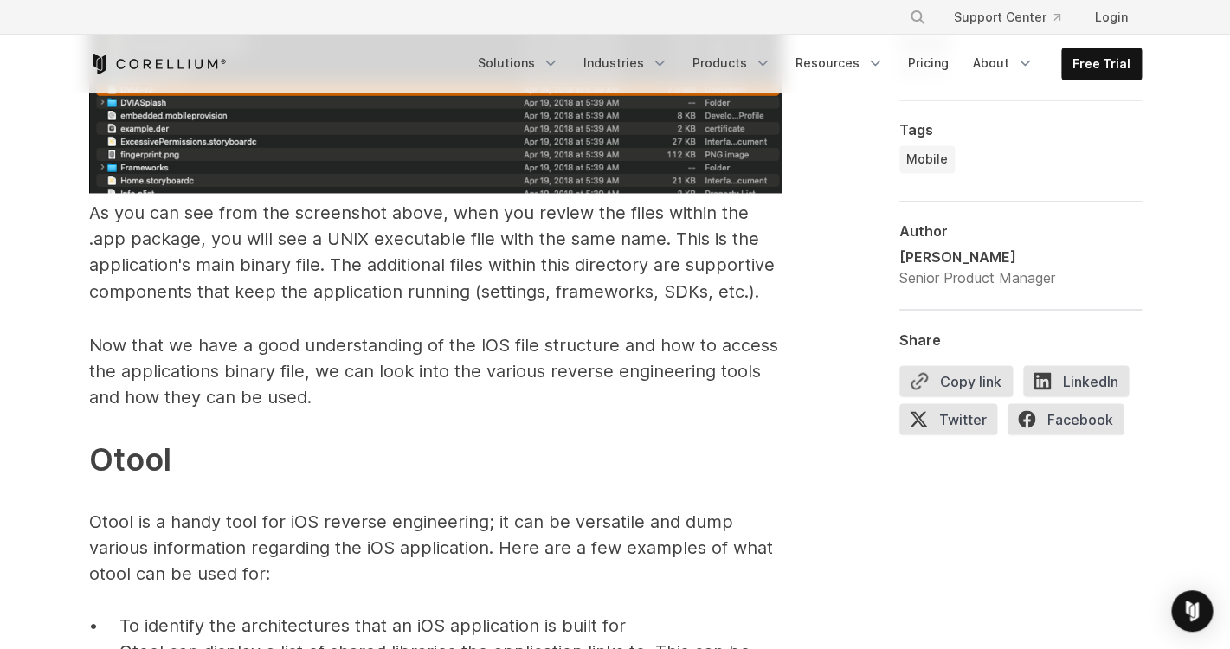
click at [202, 296] on span "As you can see from the screenshot above, when you review the files within the …" at bounding box center [431, 251] width 685 height 99
click at [435, 297] on span "As you can see from the screenshot above, when you review the files within the …" at bounding box center [431, 251] width 685 height 99
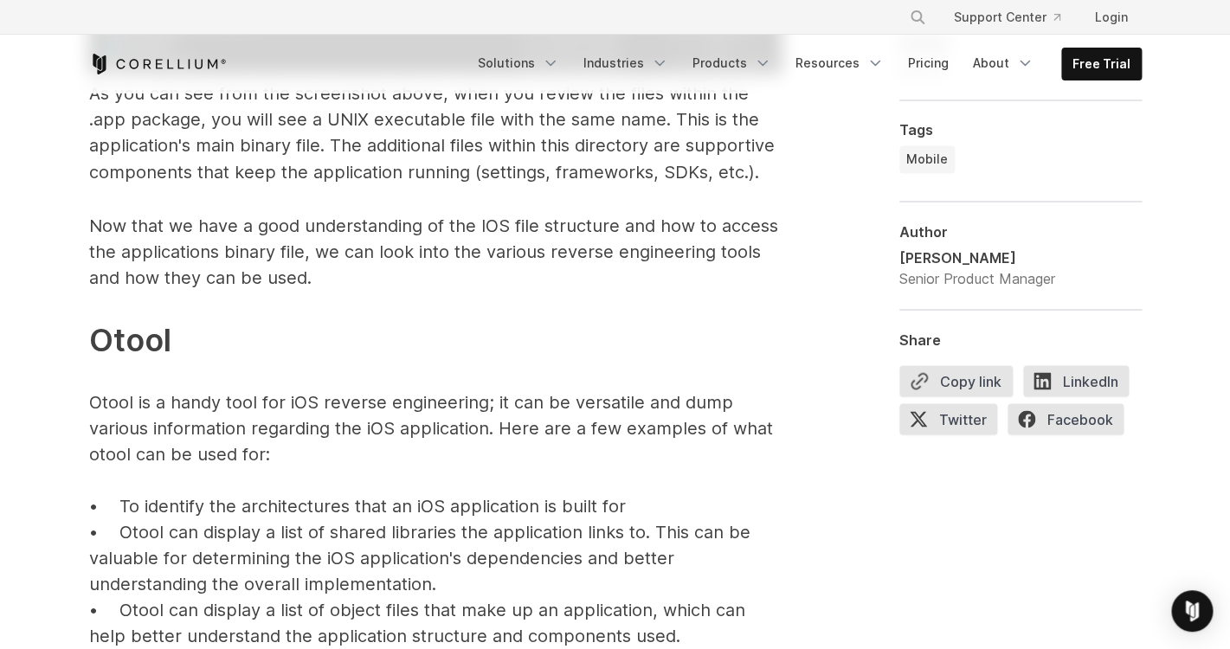
scroll to position [3525, 0]
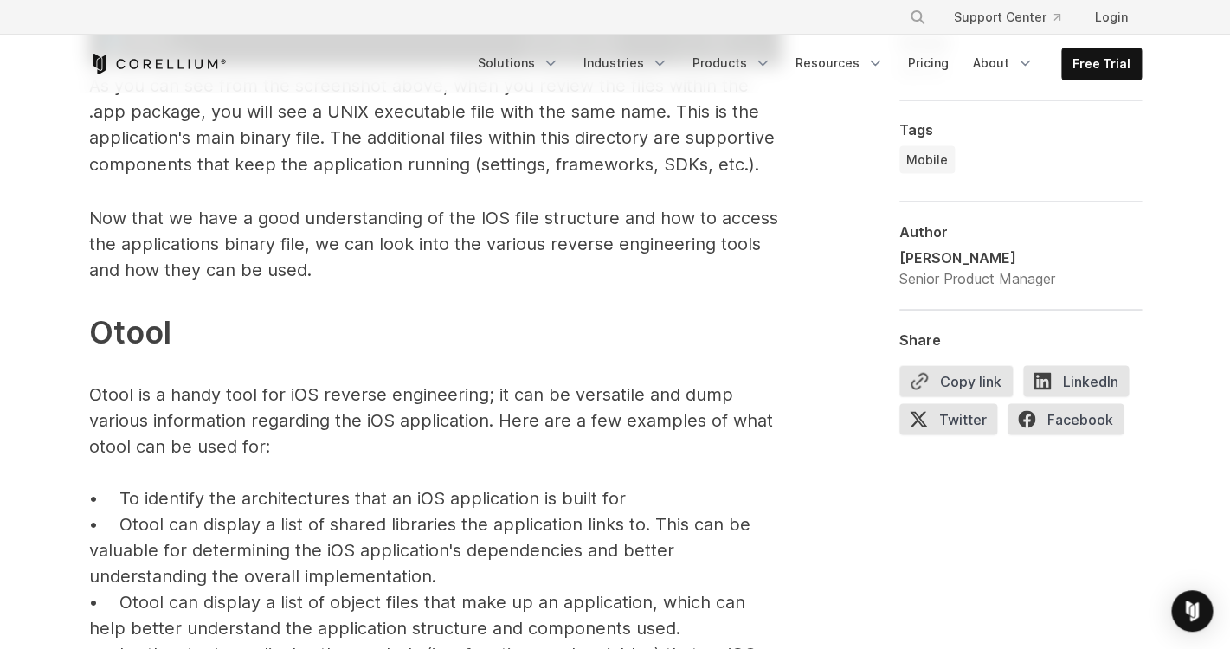
click at [190, 222] on p "Now that we have a good understanding of the IOS file structure and how to acce…" at bounding box center [435, 487] width 692 height 566
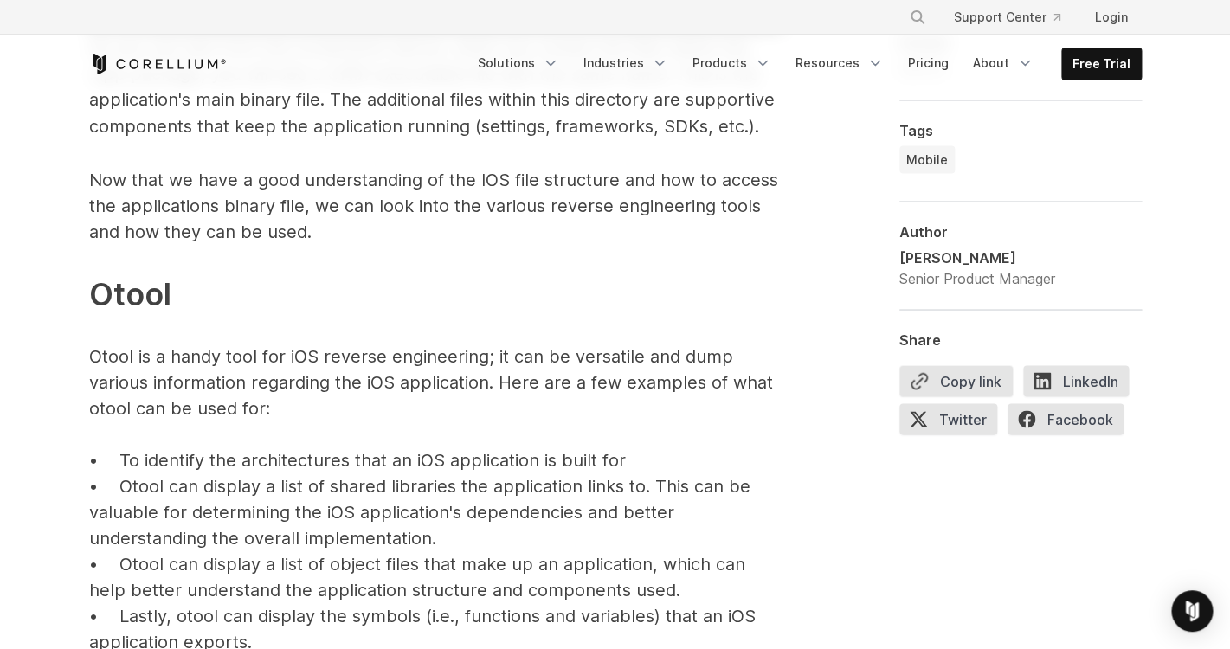
scroll to position [3570, 0]
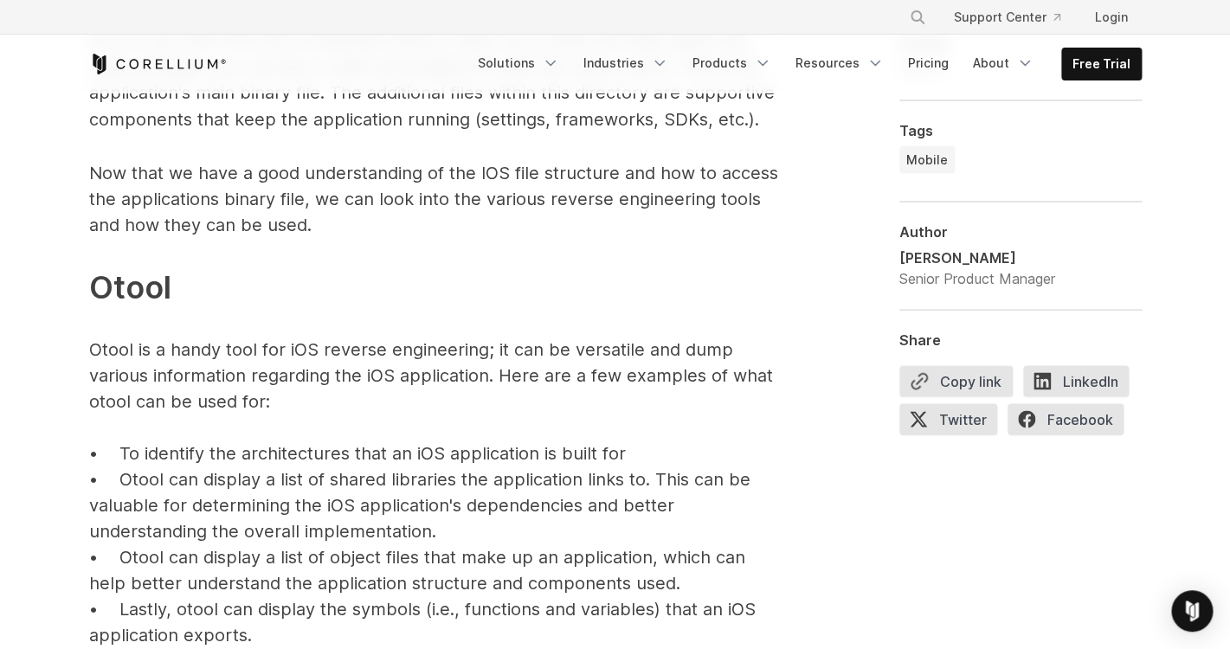
click at [143, 184] on p "Now that we have a good understanding of the IOS file structure and how to acce…" at bounding box center [435, 442] width 692 height 566
click at [221, 241] on p "Now that we have a good understanding of the IOS file structure and how to acce…" at bounding box center [435, 442] width 692 height 566
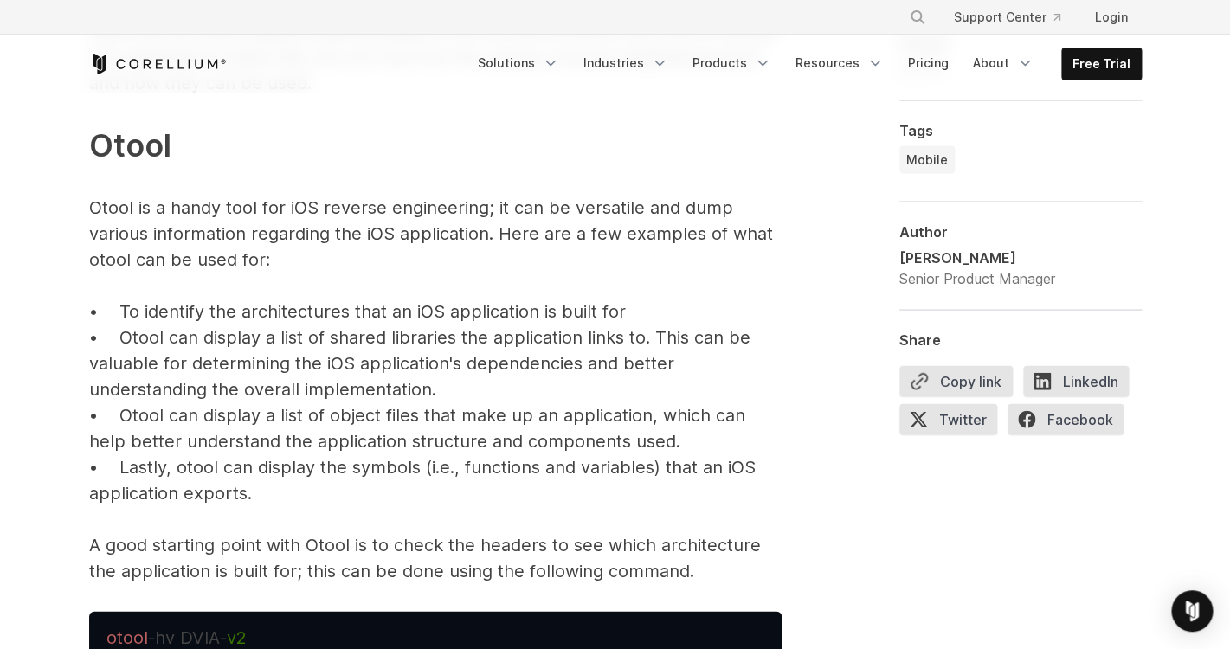
scroll to position [3723, 0]
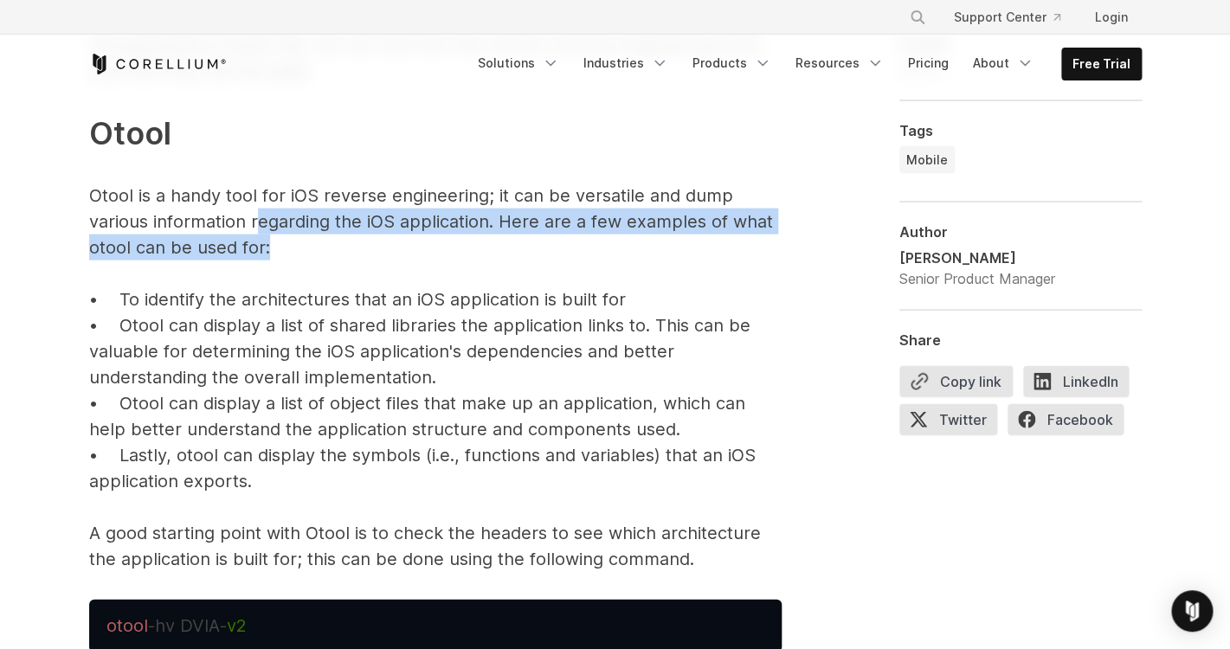
drag, startPoint x: 255, startPoint y: 220, endPoint x: 483, endPoint y: 235, distance: 228.1
click at [483, 235] on p "Now that we have a good understanding of the IOS file structure and how to acce…" at bounding box center [435, 289] width 692 height 566
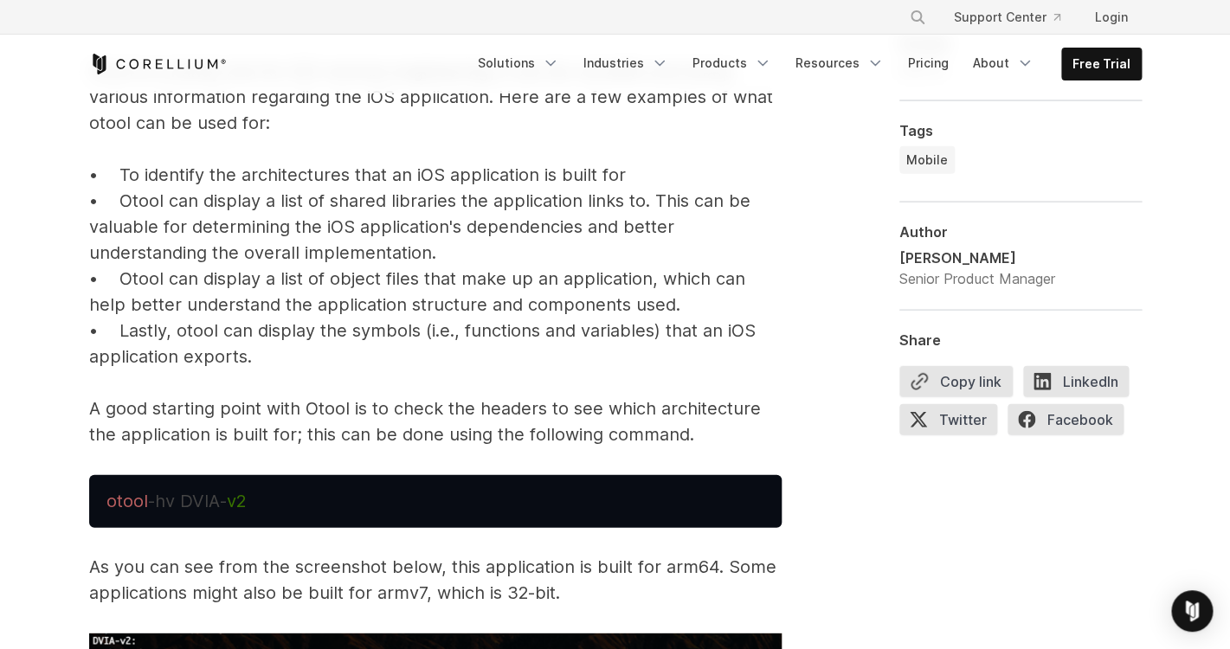
scroll to position [3850, 0]
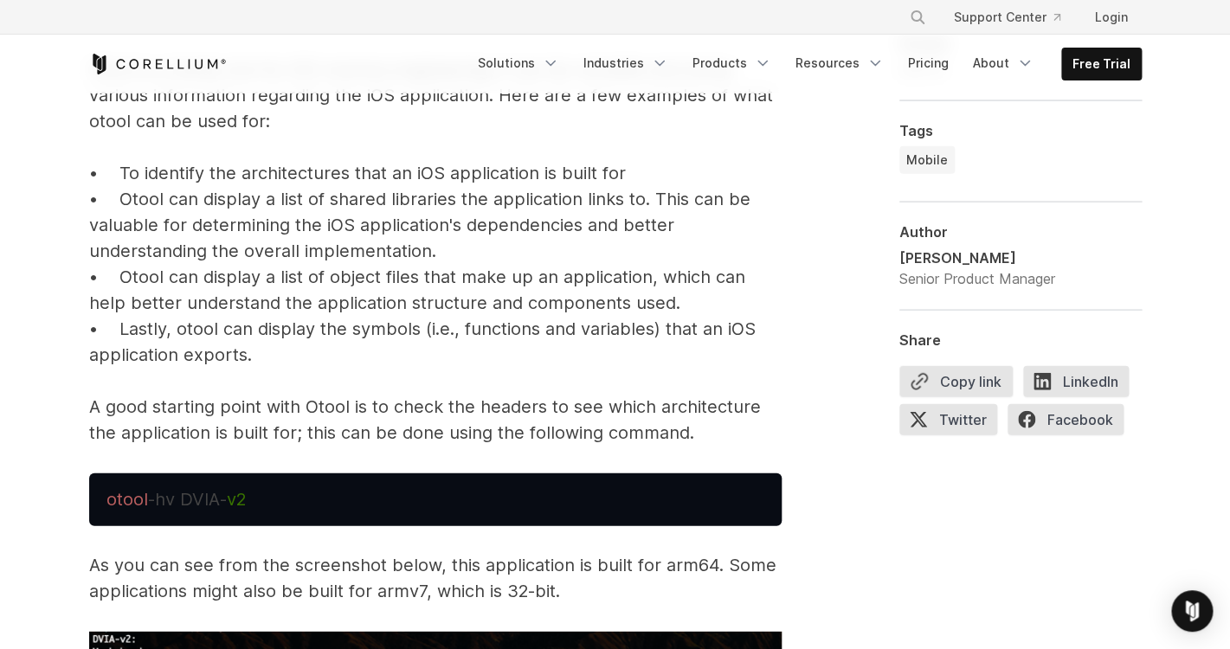
click at [456, 176] on p "Now that we have a good understanding of the IOS file structure and how to acce…" at bounding box center [435, 163] width 692 height 566
click at [138, 204] on p "Now that we have a good understanding of the IOS file structure and how to acce…" at bounding box center [435, 163] width 692 height 566
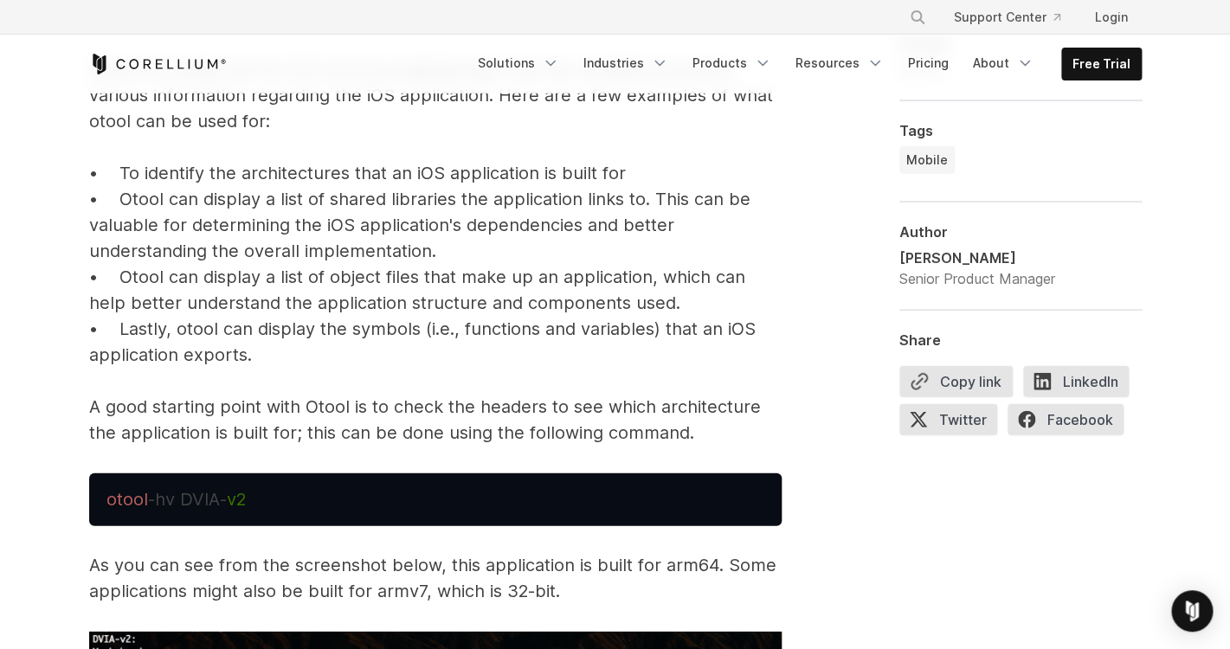
click at [138, 204] on p "Now that we have a good understanding of the IOS file structure and how to acce…" at bounding box center [435, 163] width 692 height 566
click at [566, 226] on p "Now that we have a good understanding of the IOS file structure and how to acce…" at bounding box center [435, 163] width 692 height 566
click at [241, 236] on p "Now that we have a good understanding of the IOS file structure and how to acce…" at bounding box center [435, 163] width 692 height 566
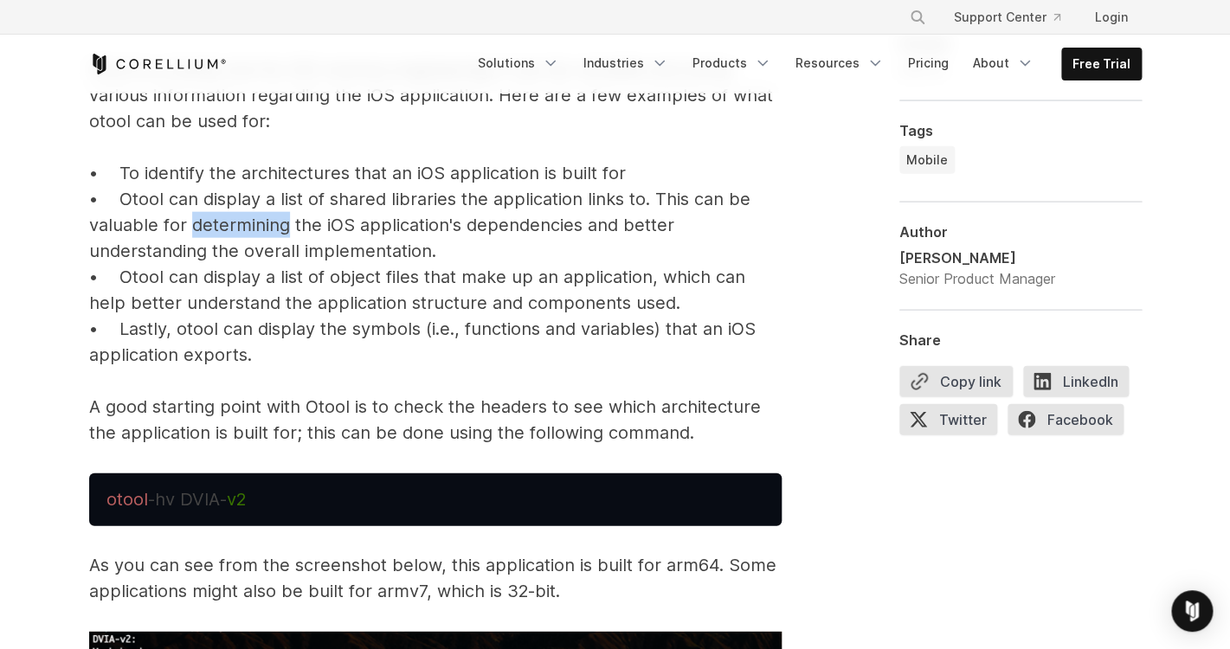
click at [241, 236] on p "Now that we have a good understanding of the IOS file structure and how to acce…" at bounding box center [435, 163] width 692 height 566
click at [225, 230] on p "Now that we have a good understanding of the IOS file structure and how to acce…" at bounding box center [435, 163] width 692 height 566
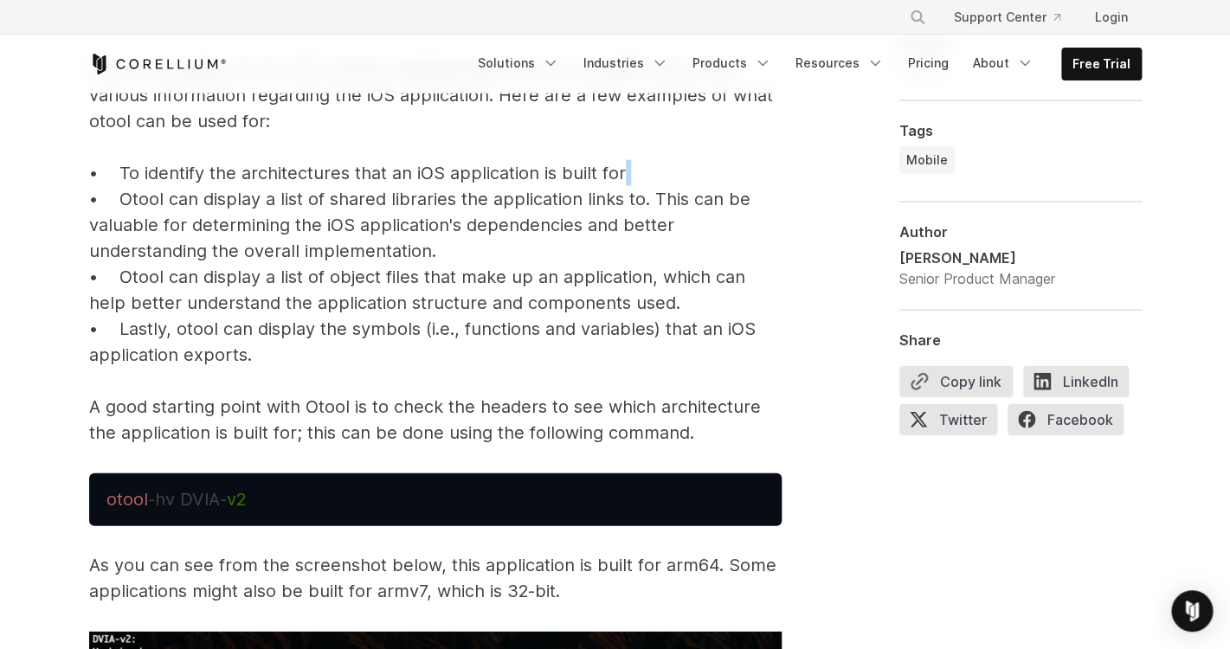
click at [225, 230] on p "Now that we have a good understanding of the IOS file structure and how to acce…" at bounding box center [435, 163] width 692 height 566
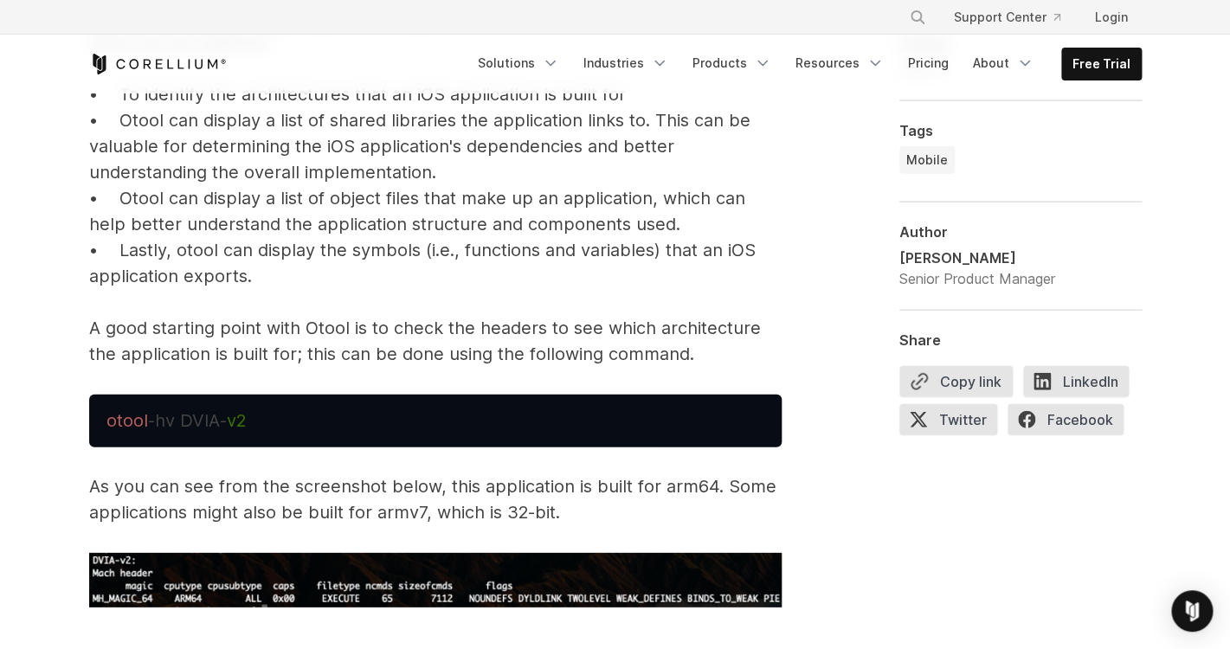
scroll to position [3929, 0]
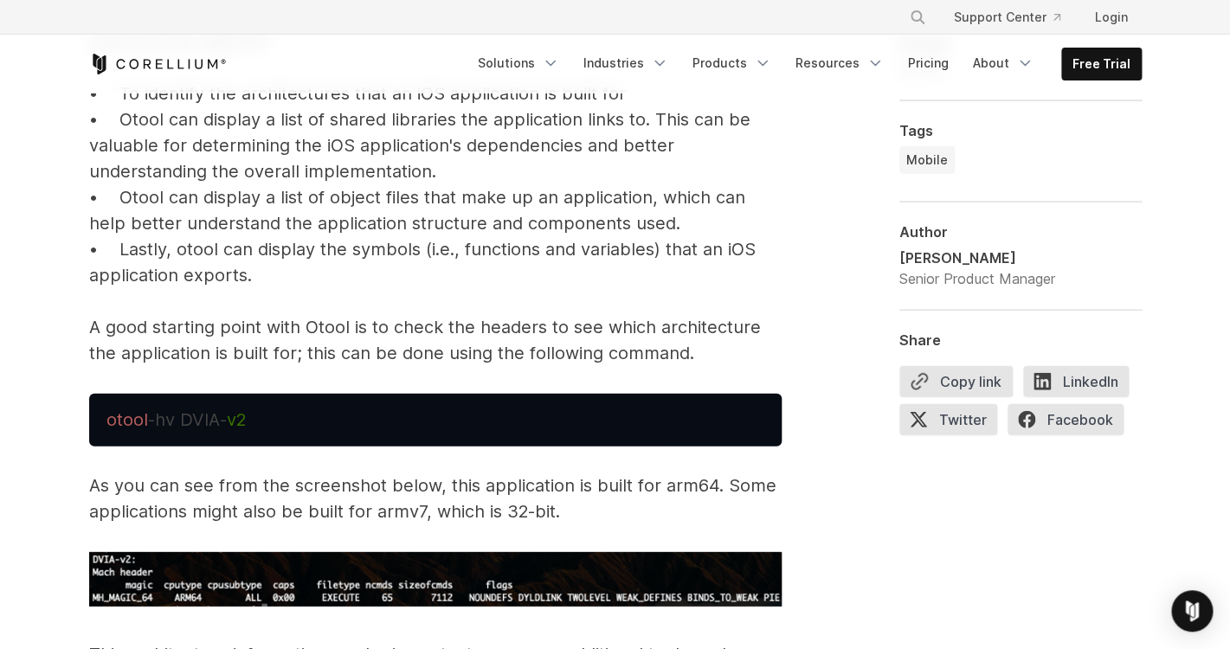
click at [177, 203] on p "Now that we have a good understanding of the IOS file structure and how to acce…" at bounding box center [435, 83] width 692 height 566
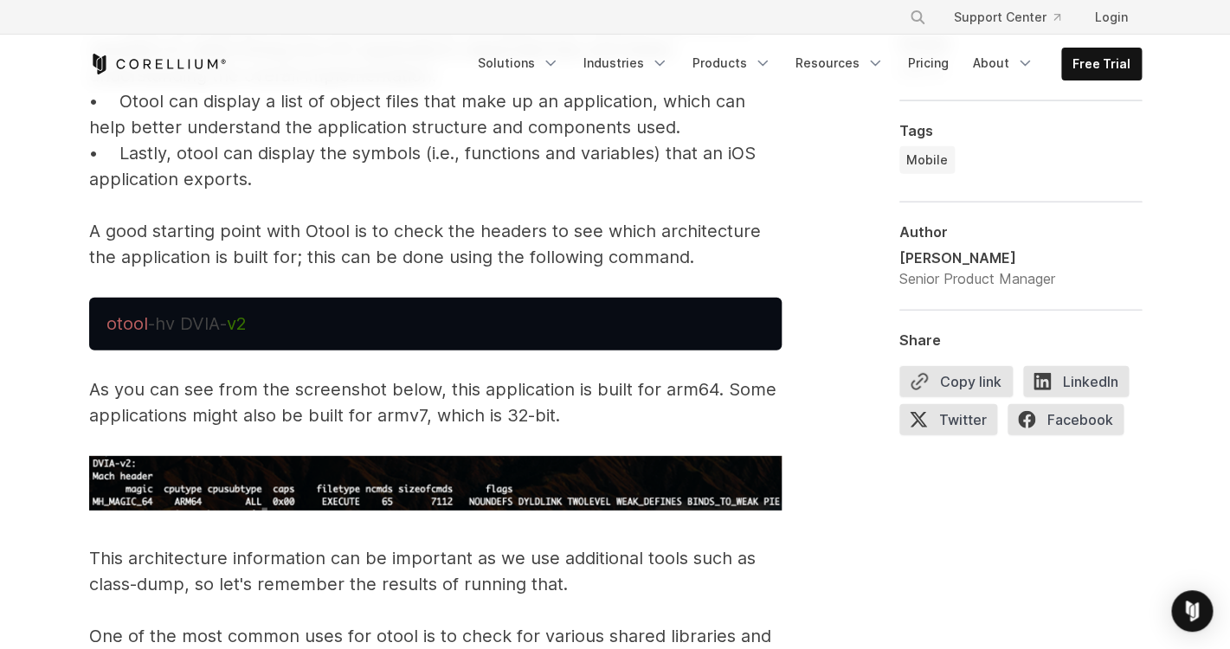
scroll to position [4038, 0]
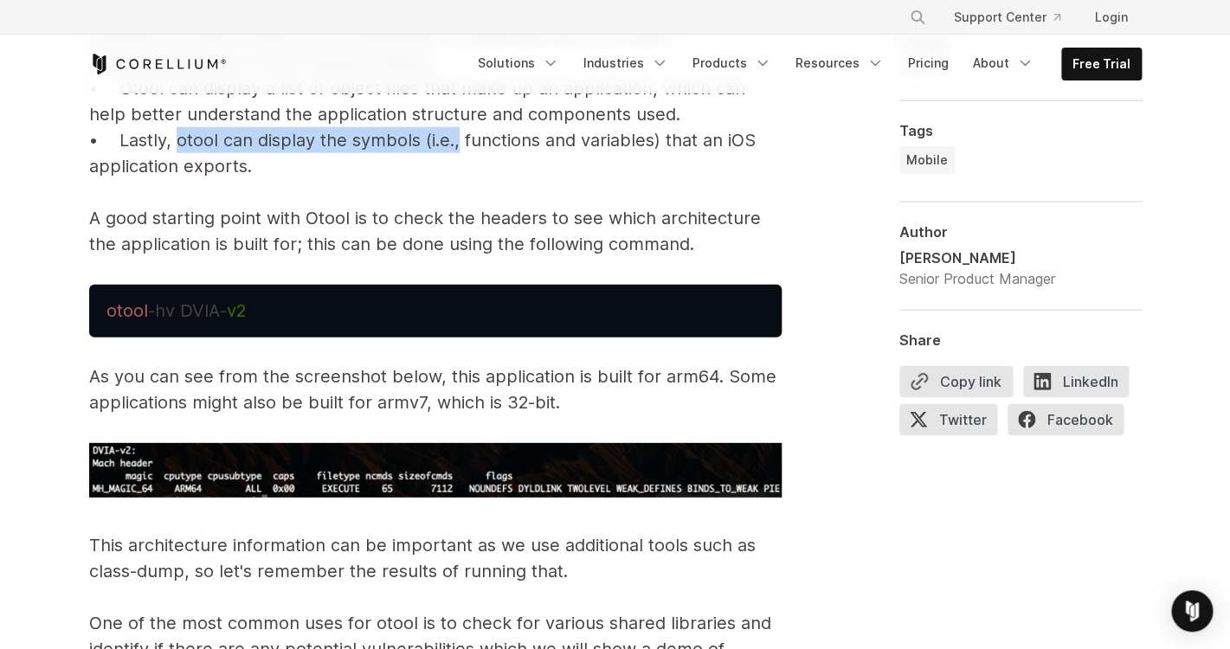
drag, startPoint x: 180, startPoint y: 142, endPoint x: 459, endPoint y: 138, distance: 278.7
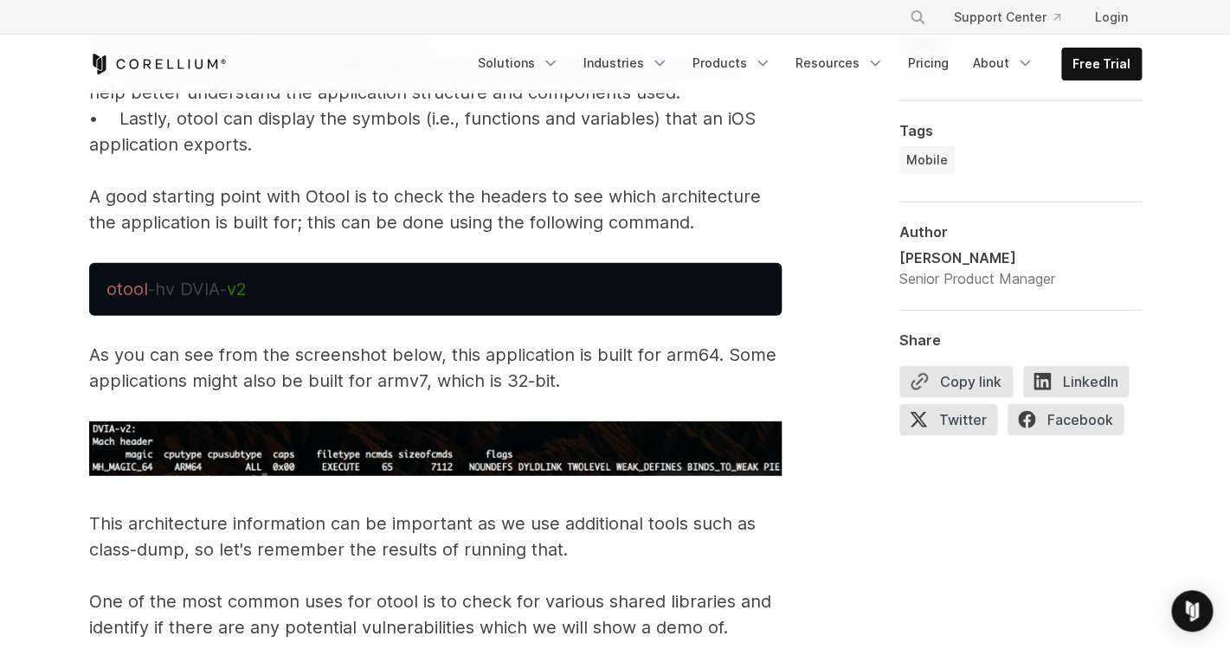
scroll to position [4064, 0]
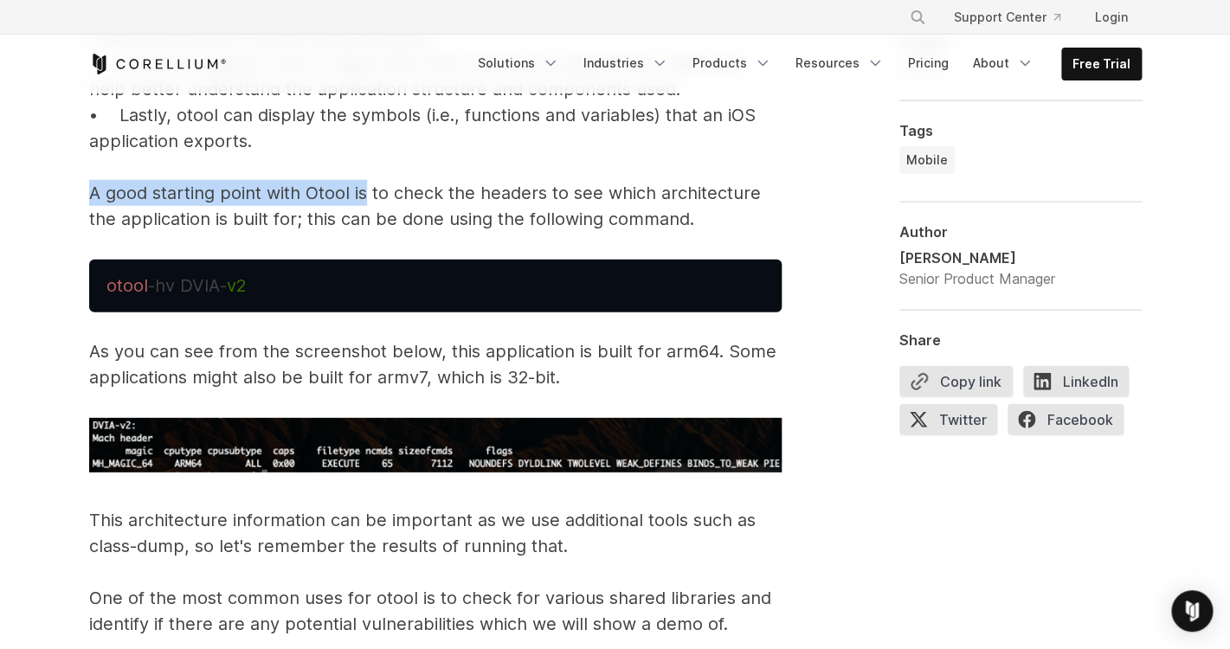
drag, startPoint x: 93, startPoint y: 195, endPoint x: 367, endPoint y: 205, distance: 273.6
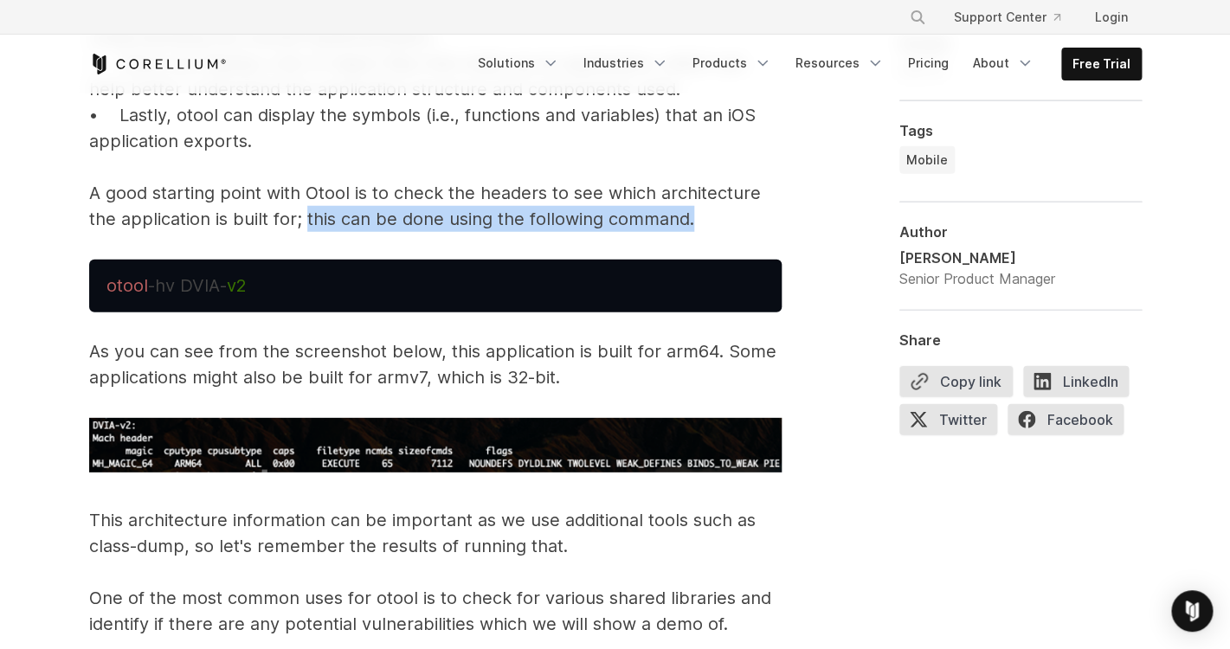
drag, startPoint x: 304, startPoint y: 218, endPoint x: 696, endPoint y: 221, distance: 392.0
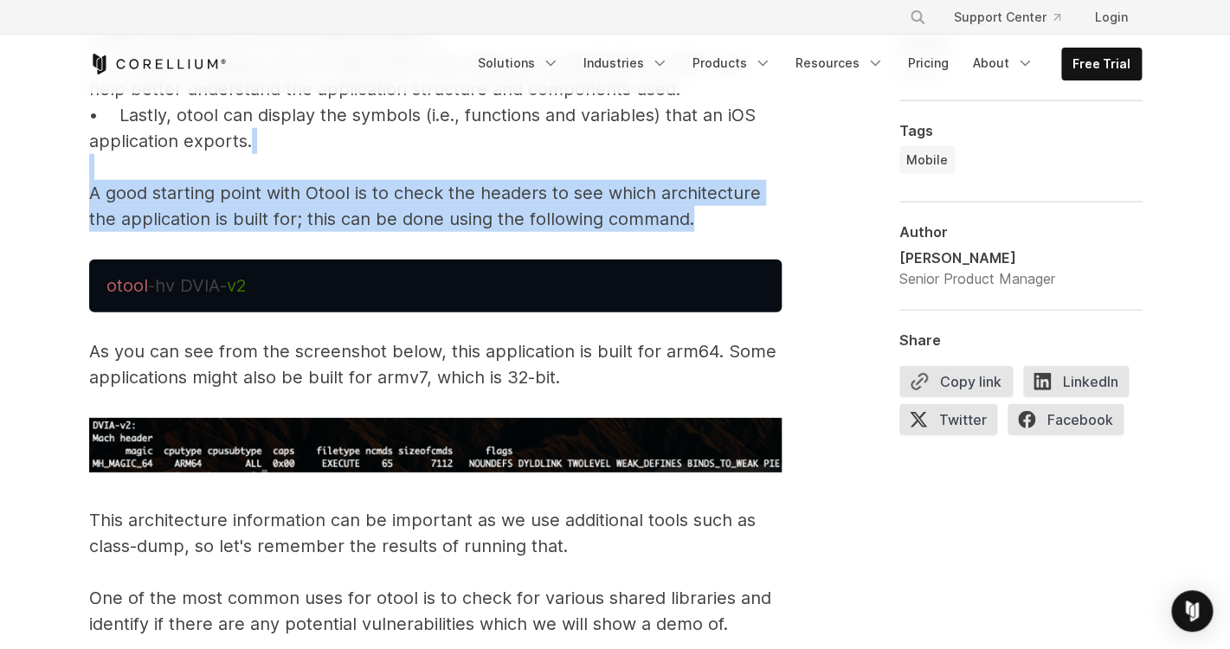
drag, startPoint x: 696, startPoint y: 221, endPoint x: 74, endPoint y: 178, distance: 623.6
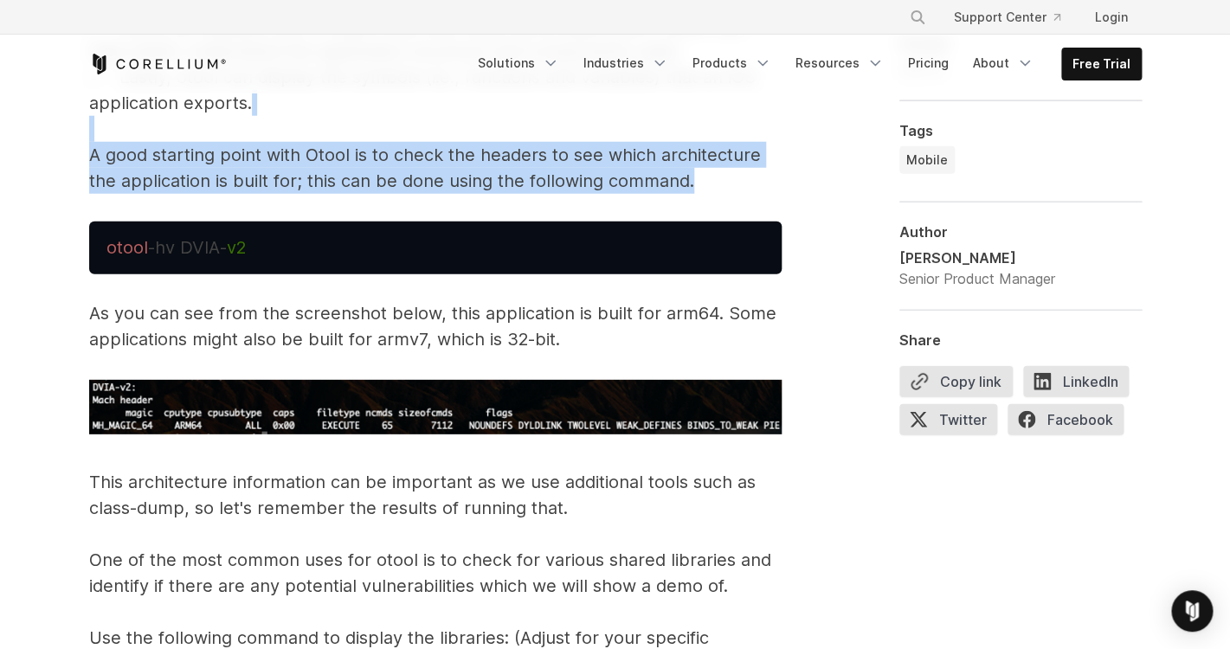
click at [185, 323] on p "As you can see from the screenshot below, this application is built for arm64. …" at bounding box center [435, 326] width 692 height 52
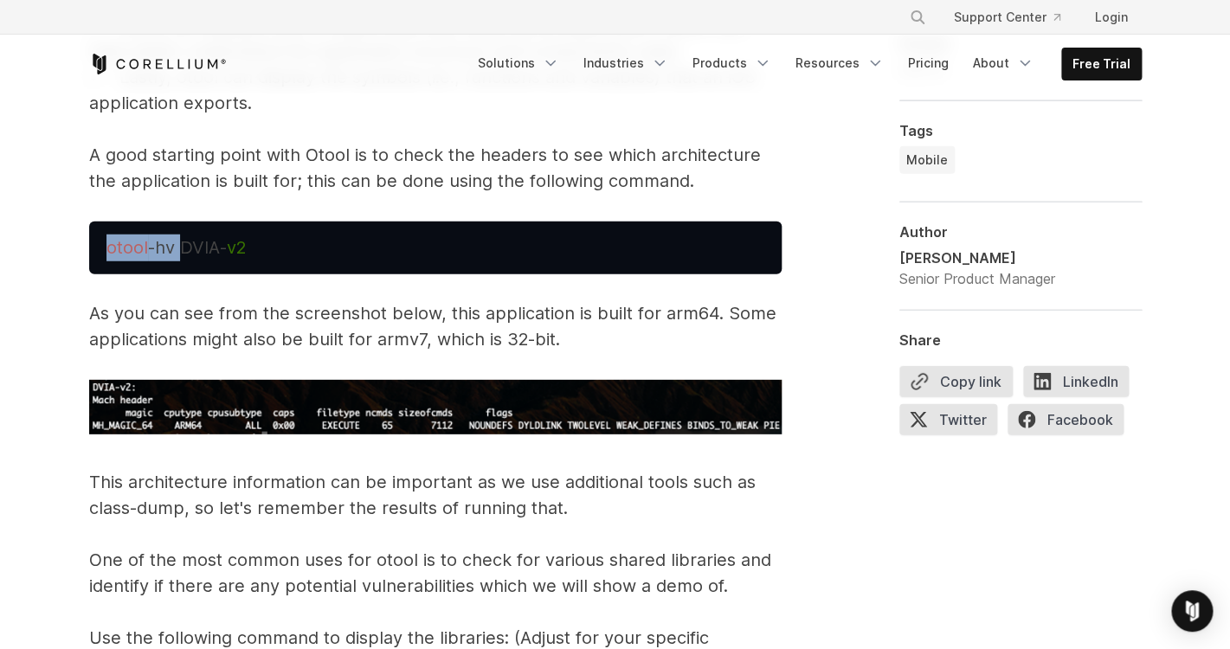
copy pre "otool -hv"
drag, startPoint x: 181, startPoint y: 249, endPoint x: 93, endPoint y: 241, distance: 88.7
click at [93, 241] on pre "otool -hv DVIA- v2" at bounding box center [435, 248] width 692 height 53
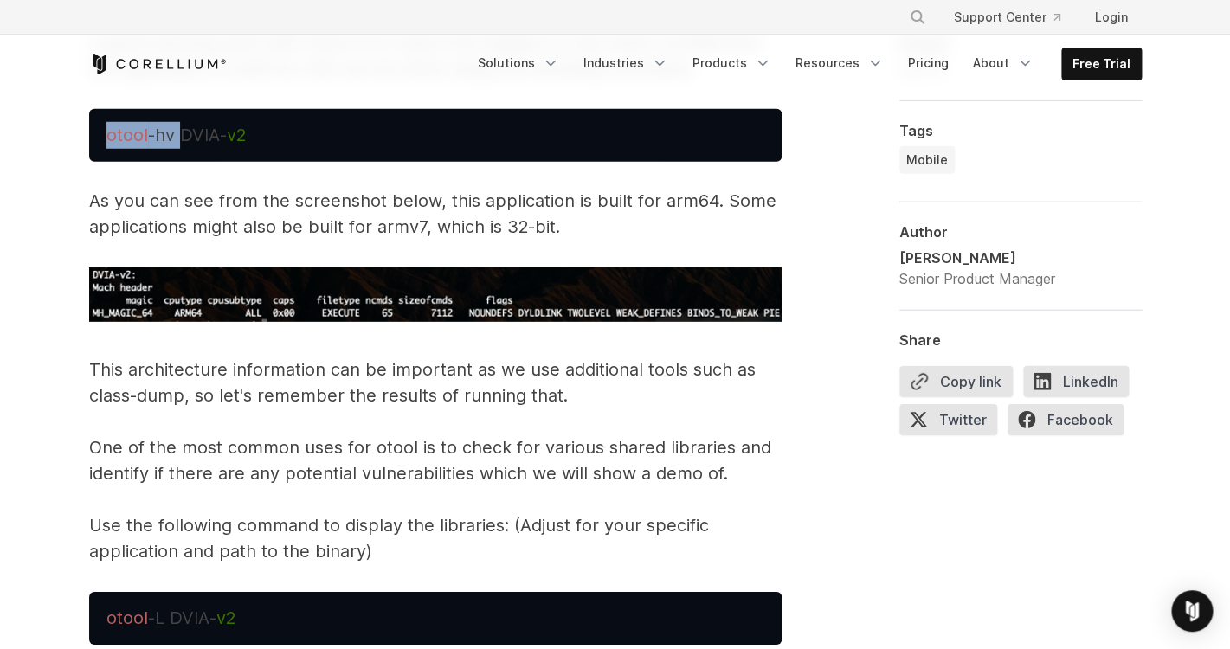
scroll to position [4215, 0]
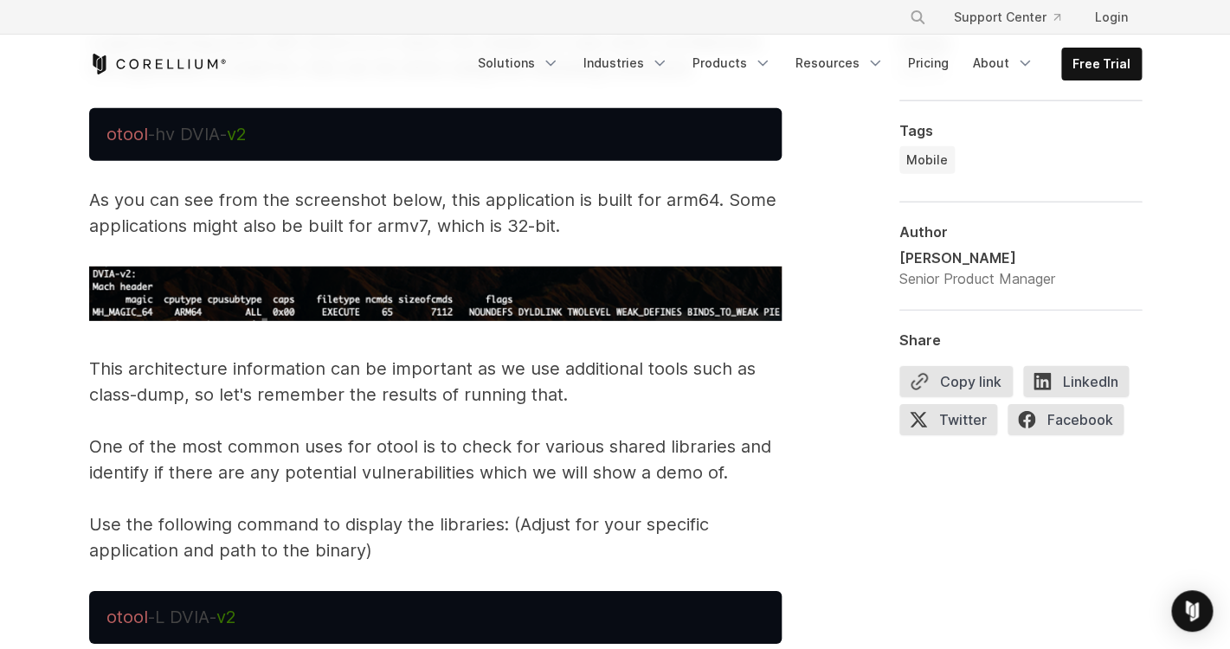
click at [298, 371] on p "This architecture information can be important as we use additional tools such …" at bounding box center [435, 460] width 692 height 208
click at [455, 357] on p "This architecture information can be important as we use additional tools such …" at bounding box center [435, 460] width 692 height 208
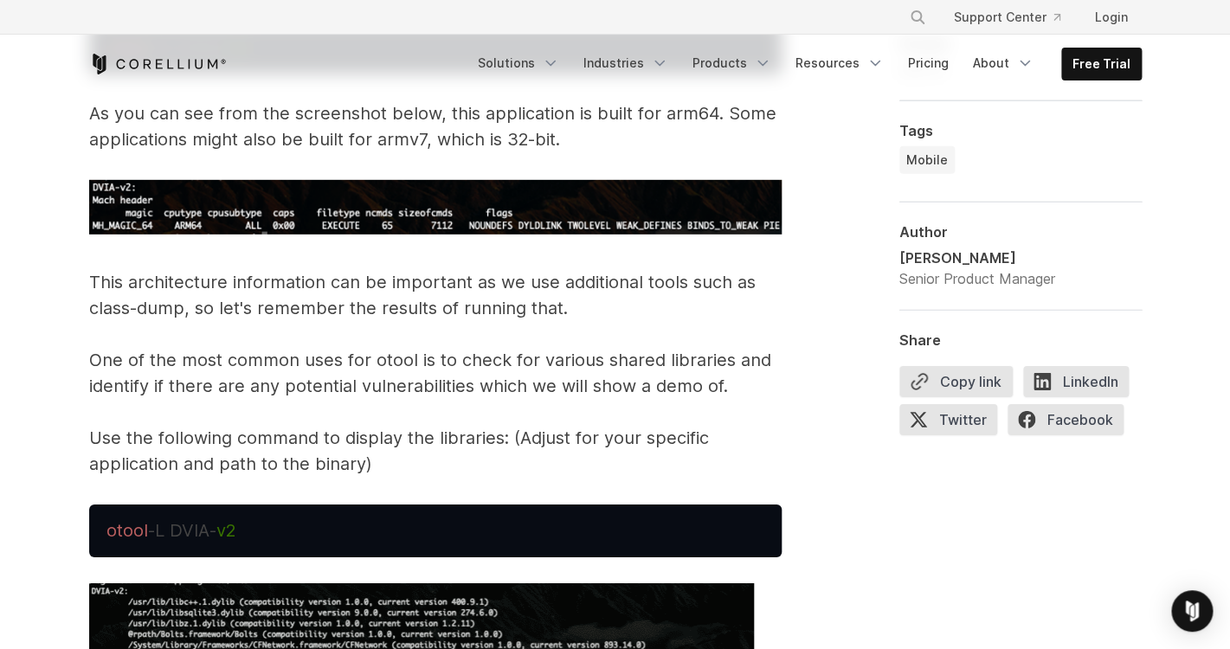
scroll to position [4302, 0]
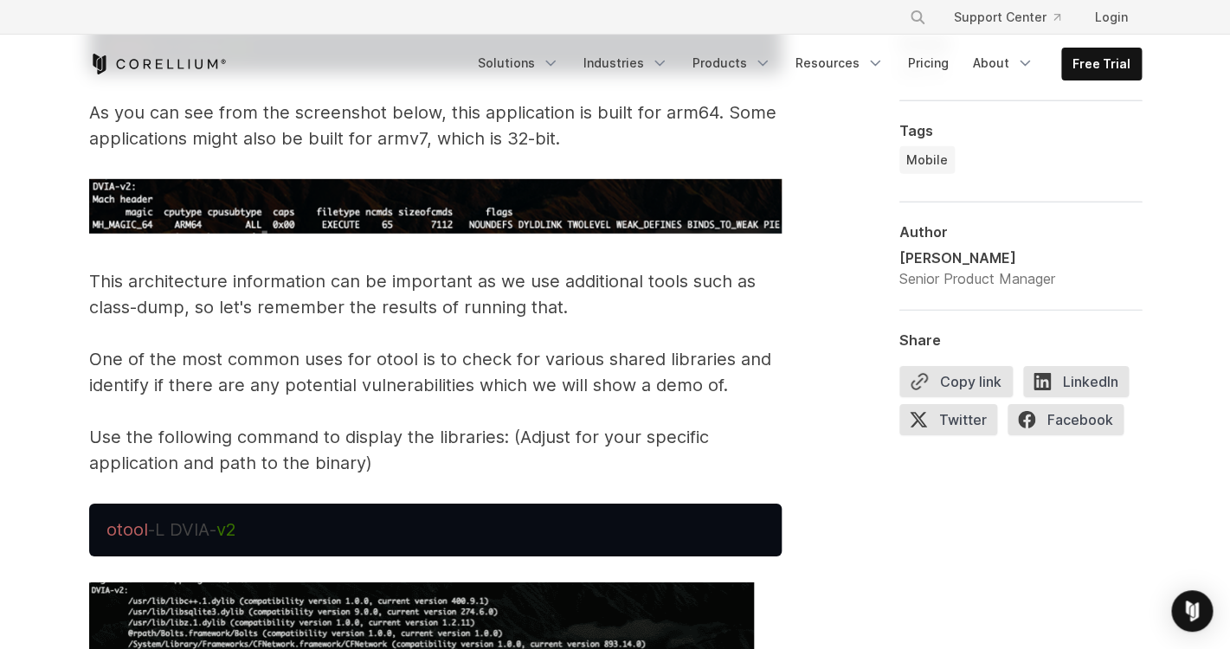
click at [248, 317] on p "This architecture information can be important as we use additional tools such …" at bounding box center [435, 372] width 692 height 208
click at [178, 372] on p "This architecture information can be important as we use additional tools such …" at bounding box center [435, 372] width 692 height 208
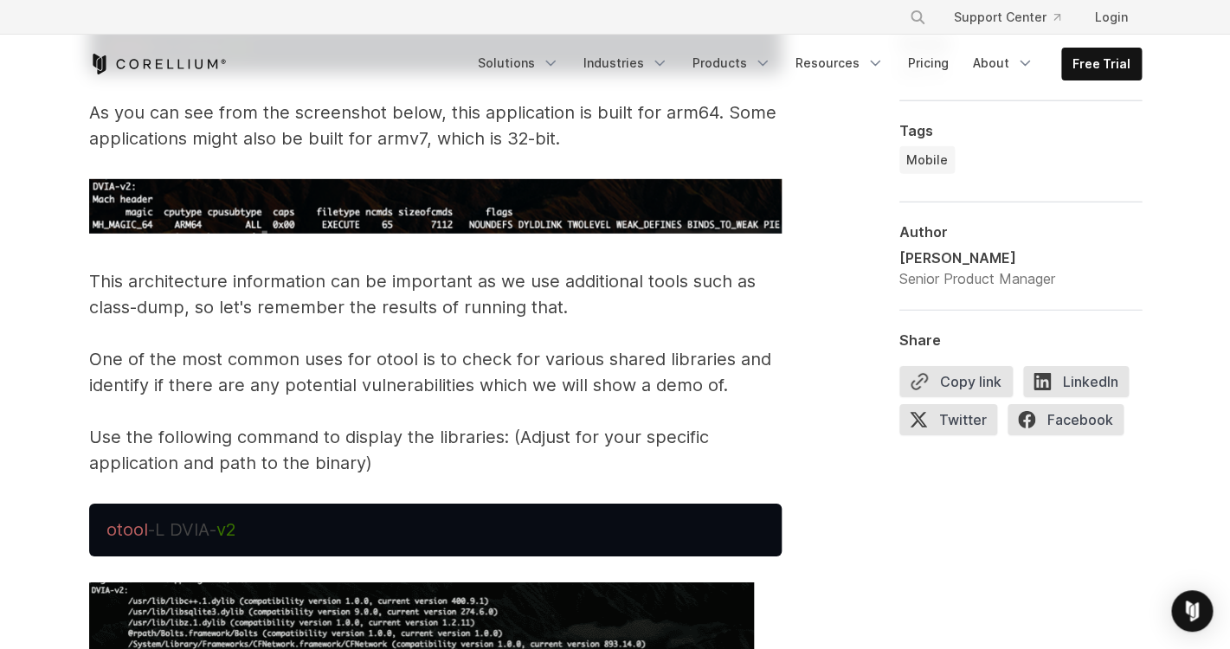
click at [178, 372] on p "This architecture information can be important as we use additional tools such …" at bounding box center [435, 372] width 692 height 208
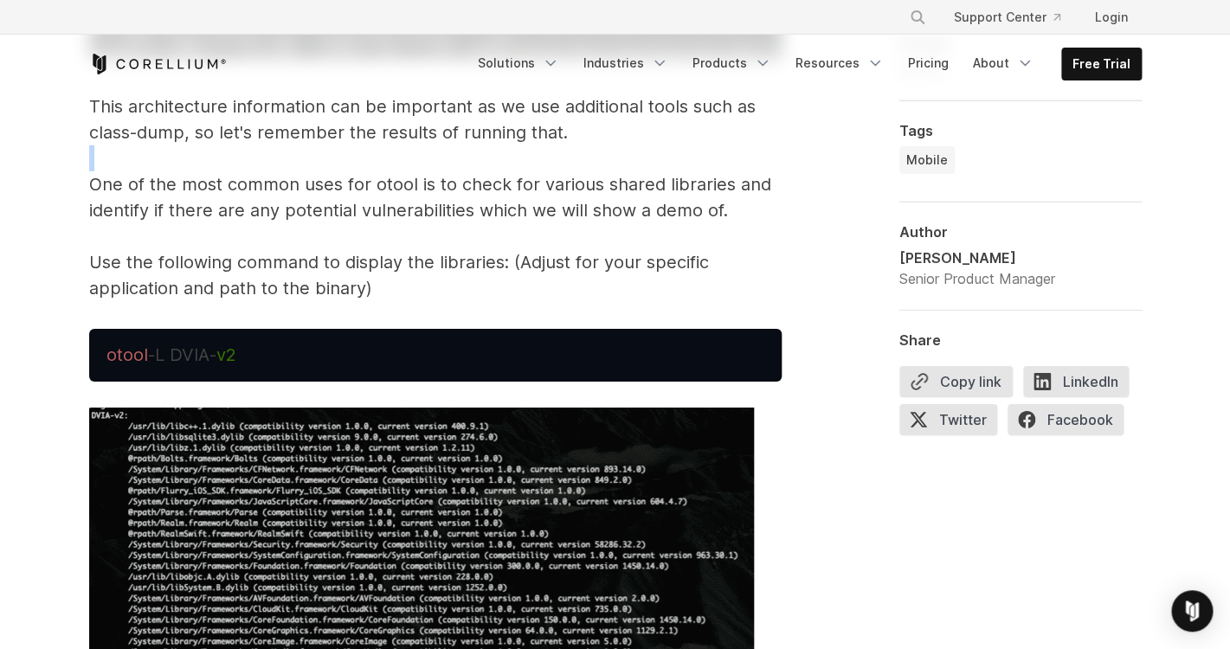
scroll to position [4499, 0]
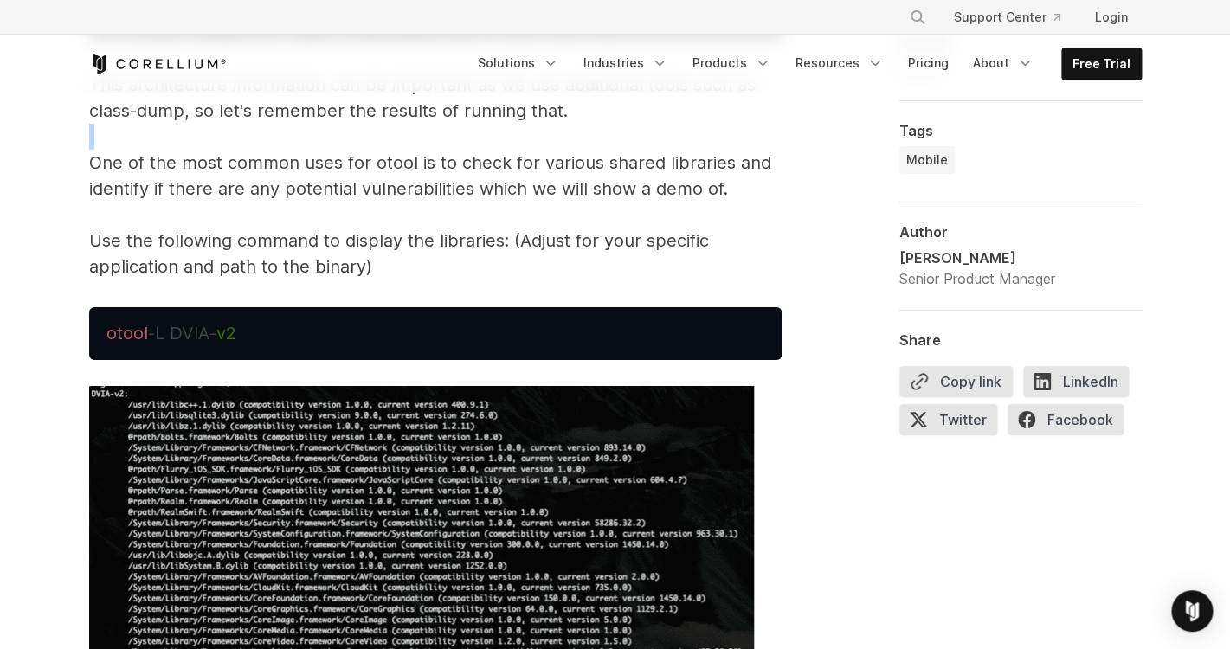
click at [193, 201] on p "This architecture information can be important as we use additional tools such …" at bounding box center [435, 176] width 692 height 208
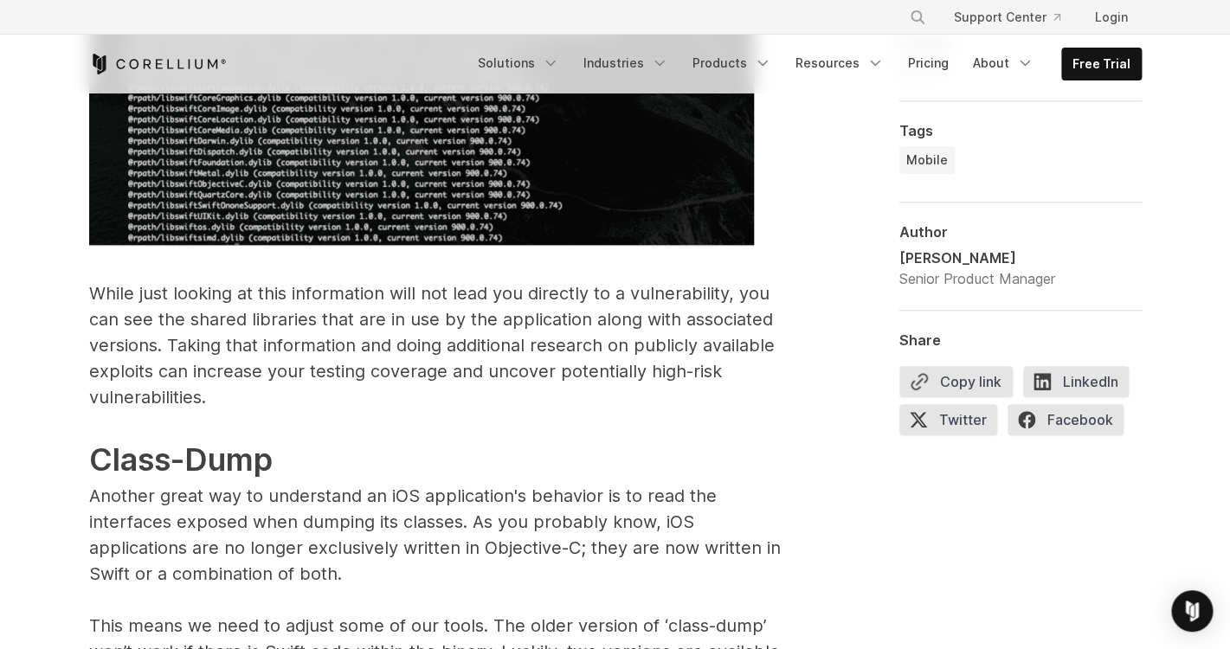
scroll to position [5191, 0]
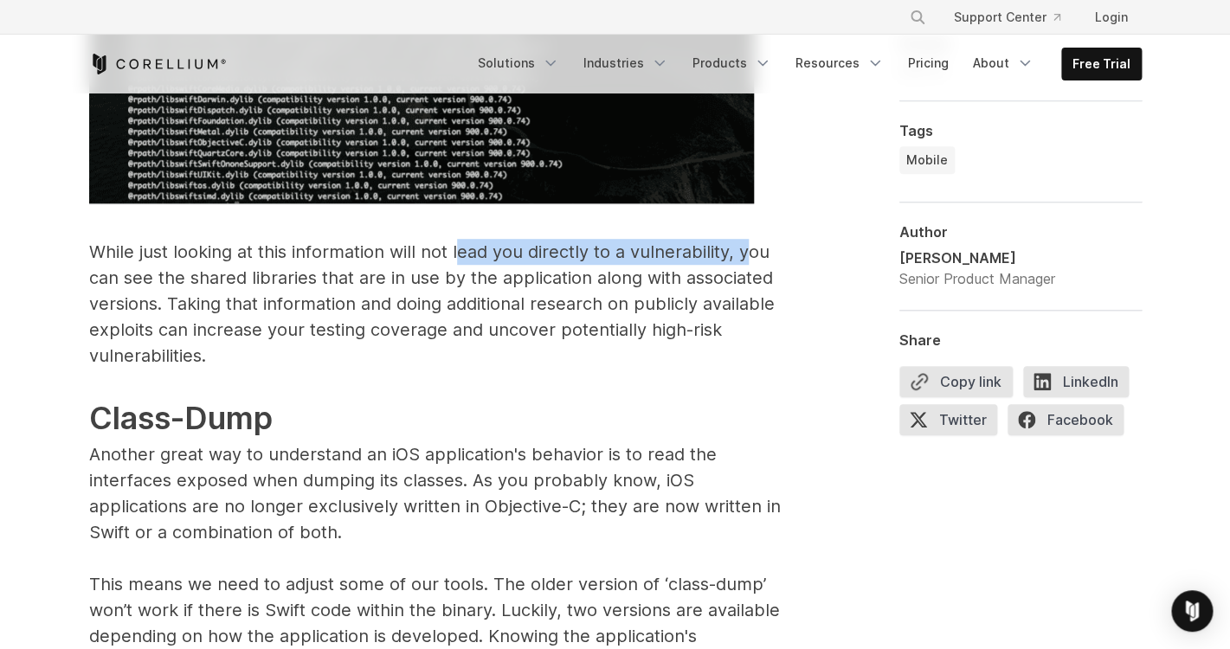
drag, startPoint x: 456, startPoint y: 257, endPoint x: 743, endPoint y: 258, distance: 287.3
click at [743, 258] on p "While just looking at this information will not lead you directly to a vulnerab…" at bounding box center [435, 548] width 692 height 618
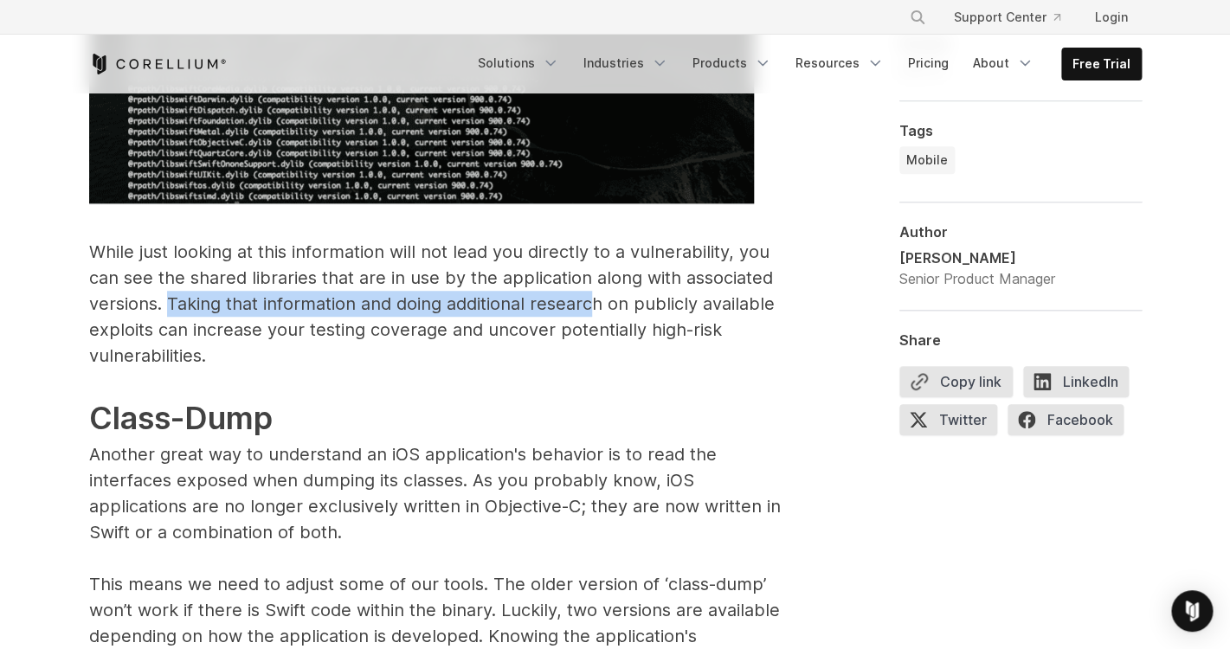
drag, startPoint x: 168, startPoint y: 305, endPoint x: 589, endPoint y: 307, distance: 421.4
click at [589, 307] on p "While just looking at this information will not lead you directly to a vulnerab…" at bounding box center [435, 548] width 692 height 618
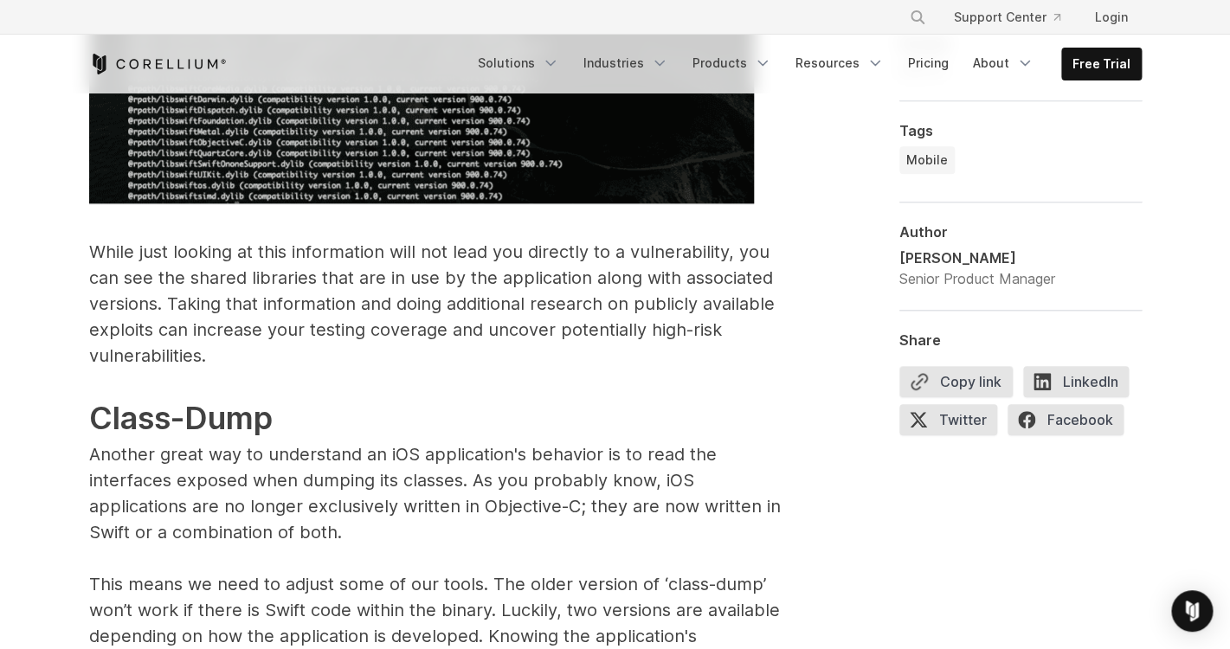
click at [154, 340] on p "While just looking at this information will not lead you directly to a vulnerab…" at bounding box center [435, 548] width 692 height 618
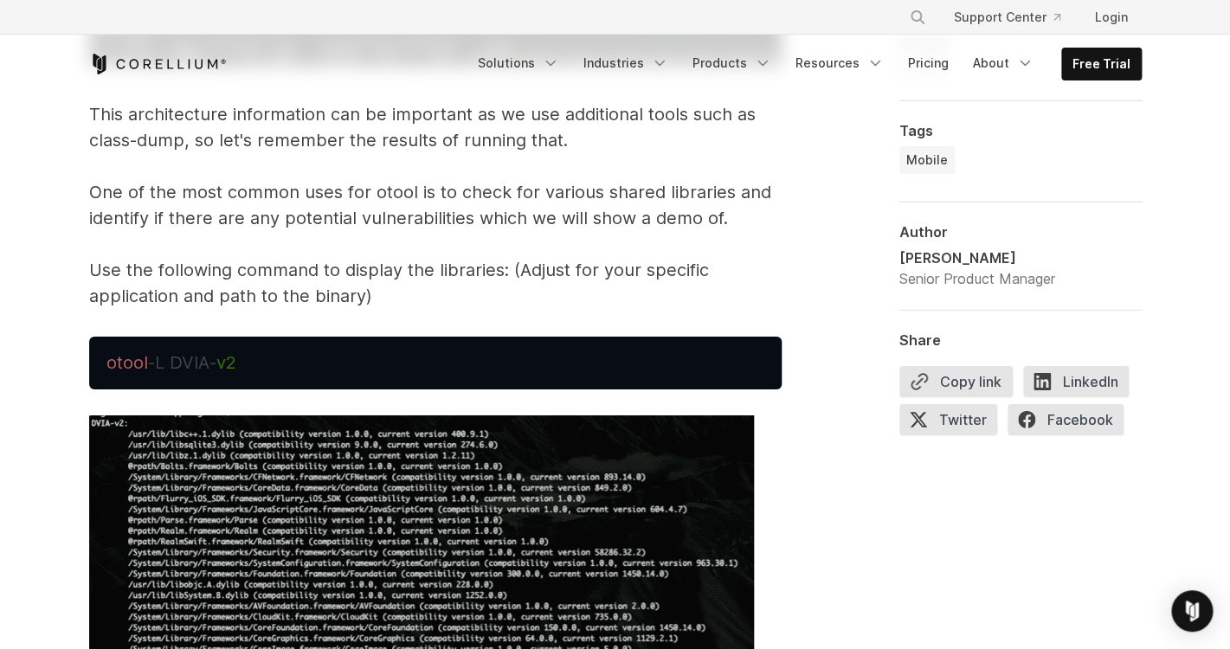
scroll to position [4470, 0]
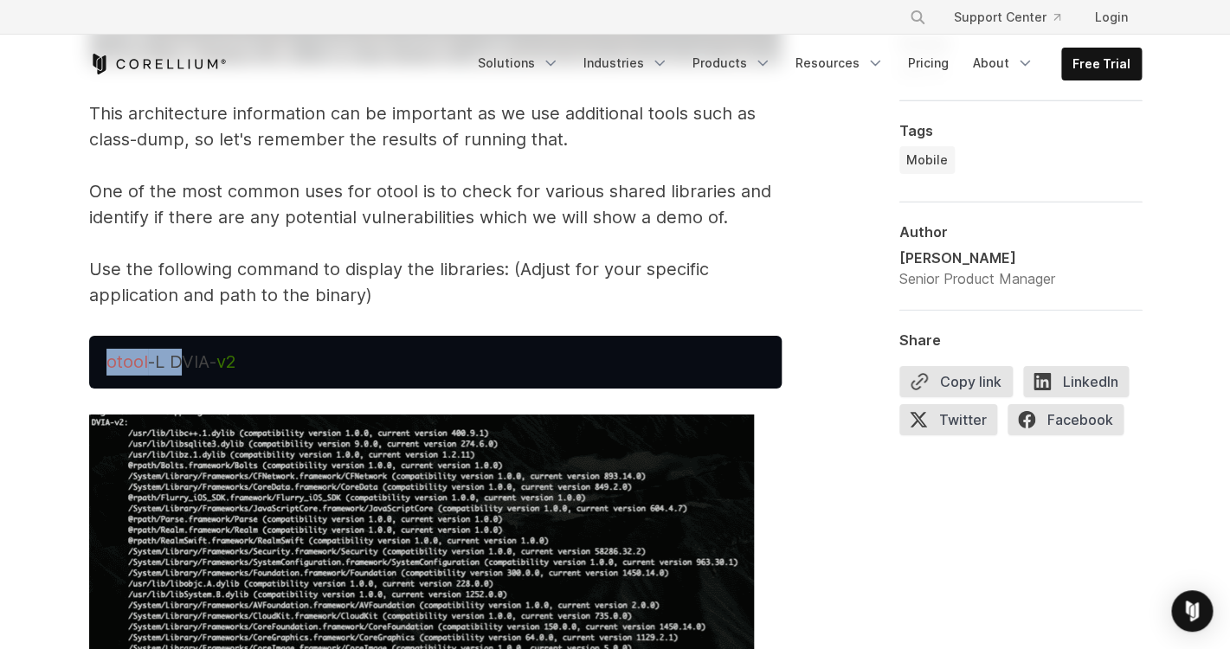
drag, startPoint x: 106, startPoint y: 363, endPoint x: 176, endPoint y: 369, distance: 70.4
click at [176, 369] on pre "otool -L DVIA- v2" at bounding box center [435, 362] width 692 height 53
copy span "otool -L"
click at [235, 357] on span "v2" at bounding box center [225, 361] width 19 height 21
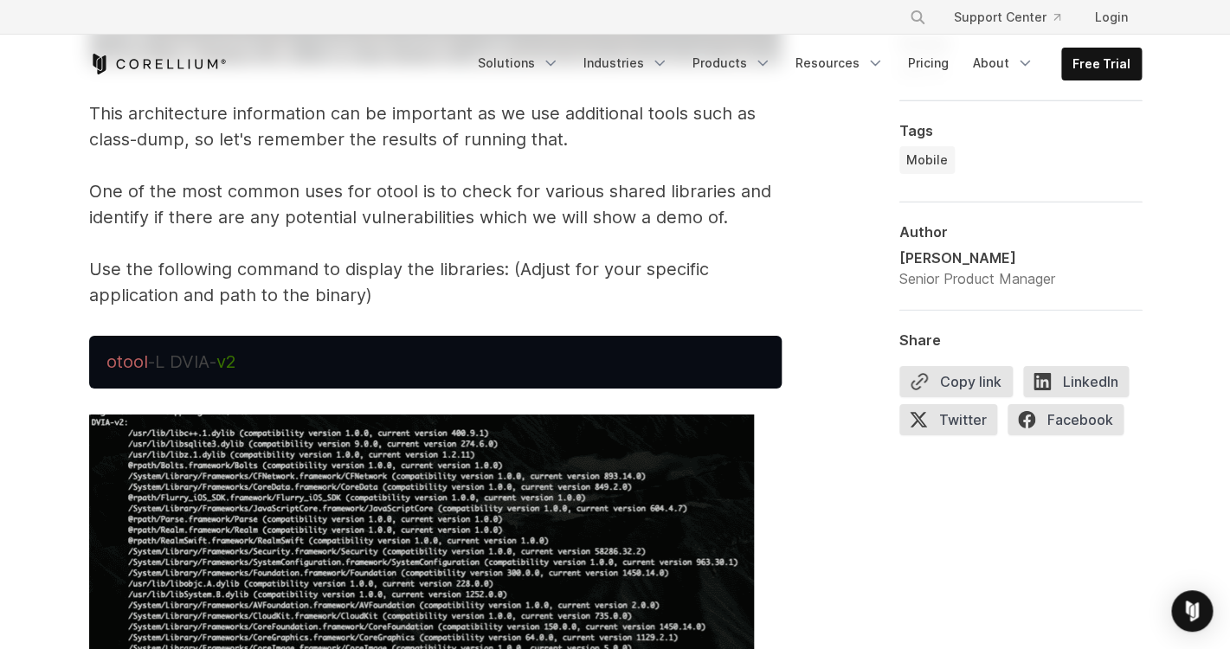
click at [235, 357] on span "v2" at bounding box center [225, 361] width 19 height 21
click at [445, 236] on p "This architecture information can be important as we use additional tools such …" at bounding box center [435, 204] width 692 height 208
